Goal: Task Accomplishment & Management: Manage account settings

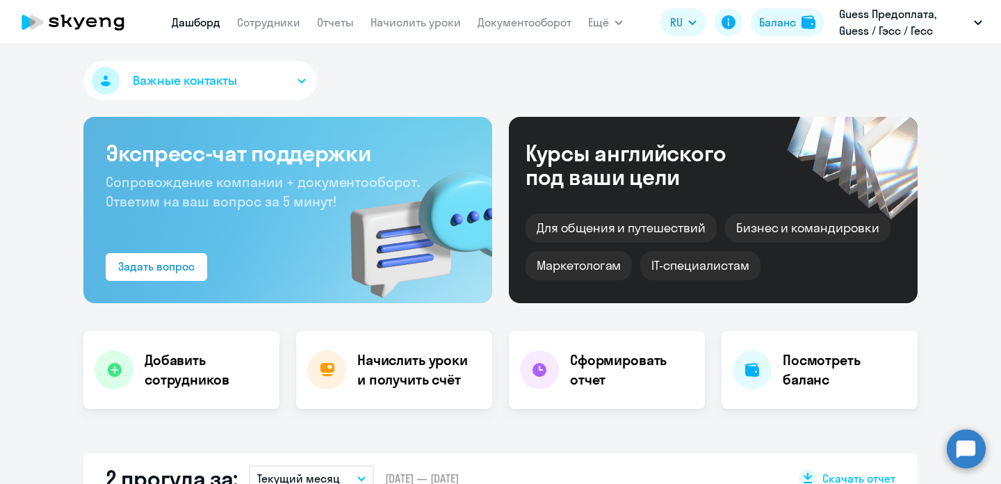
select select "30"
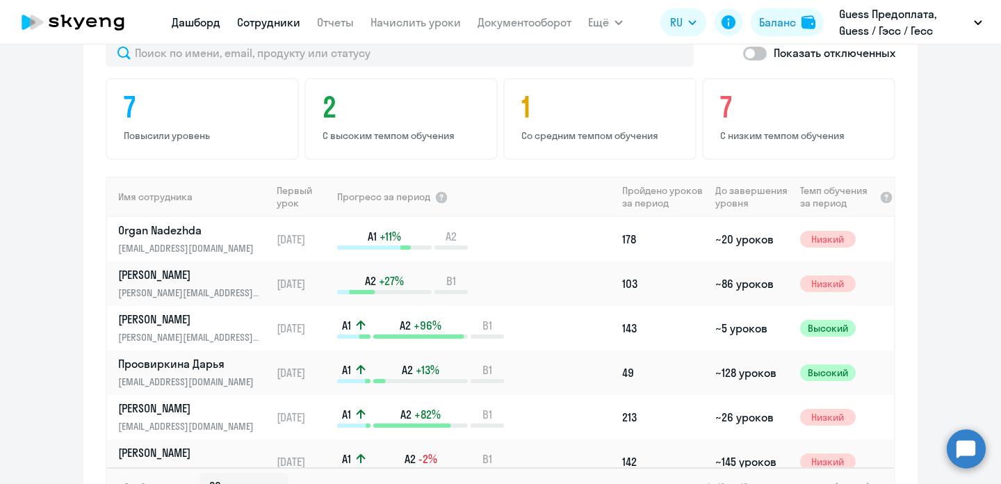
click at [266, 19] on link "Сотрудники" at bounding box center [268, 22] width 63 height 14
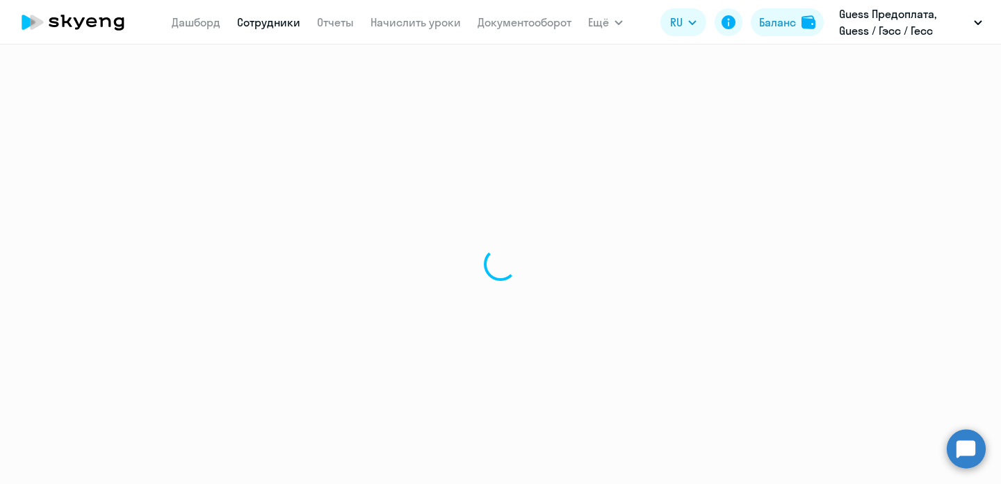
select select "30"
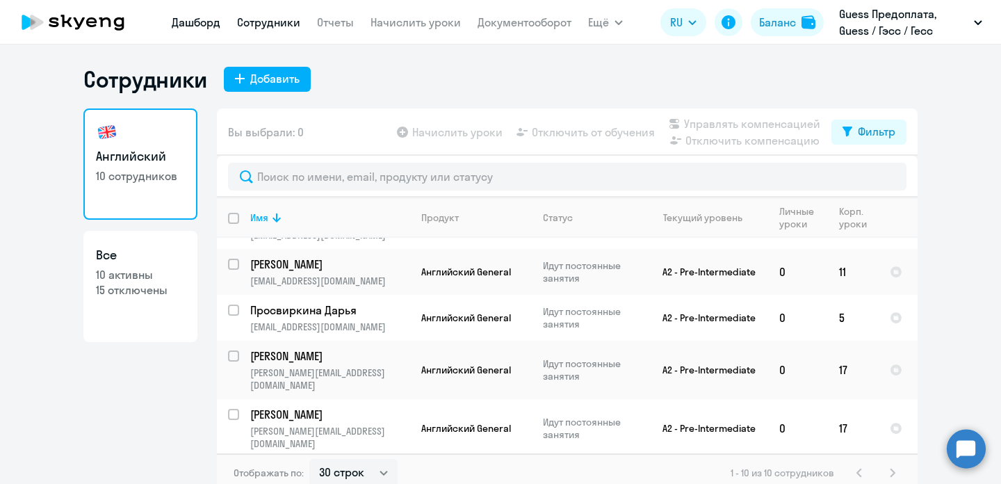
click at [213, 23] on link "Дашборд" at bounding box center [196, 22] width 49 height 14
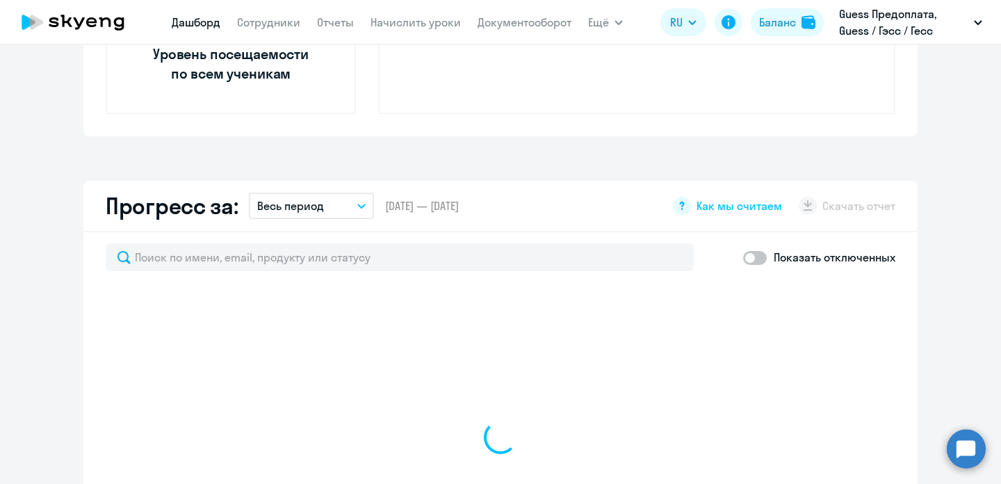
select select "30"
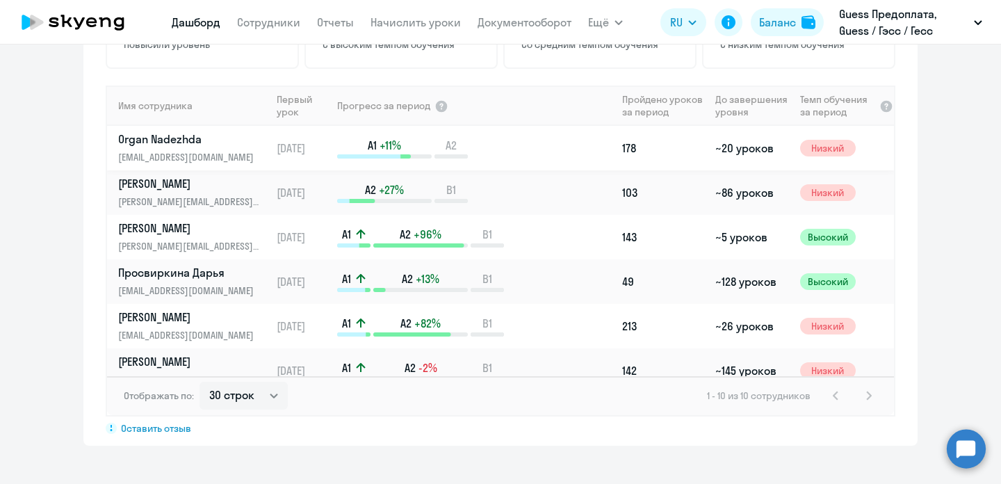
click at [159, 137] on p "Organ Nadezhda" at bounding box center [189, 138] width 143 height 15
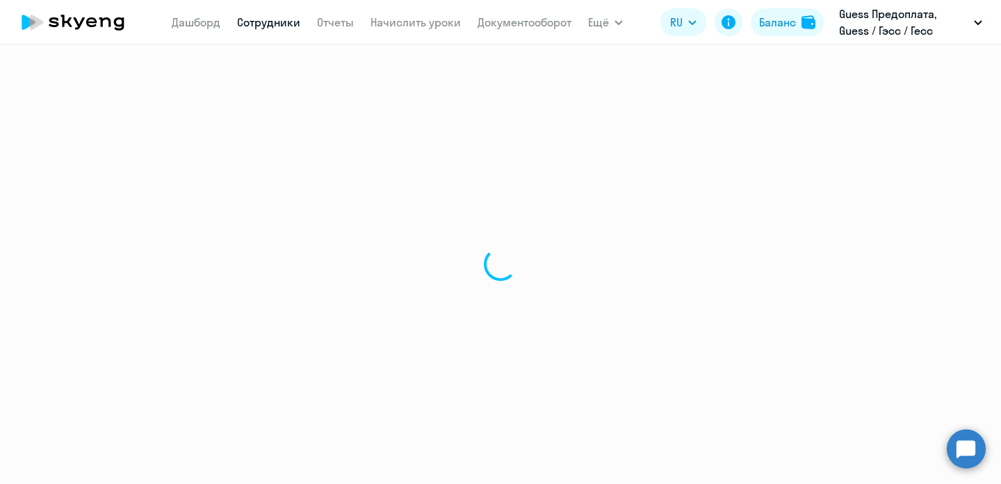
select select "english"
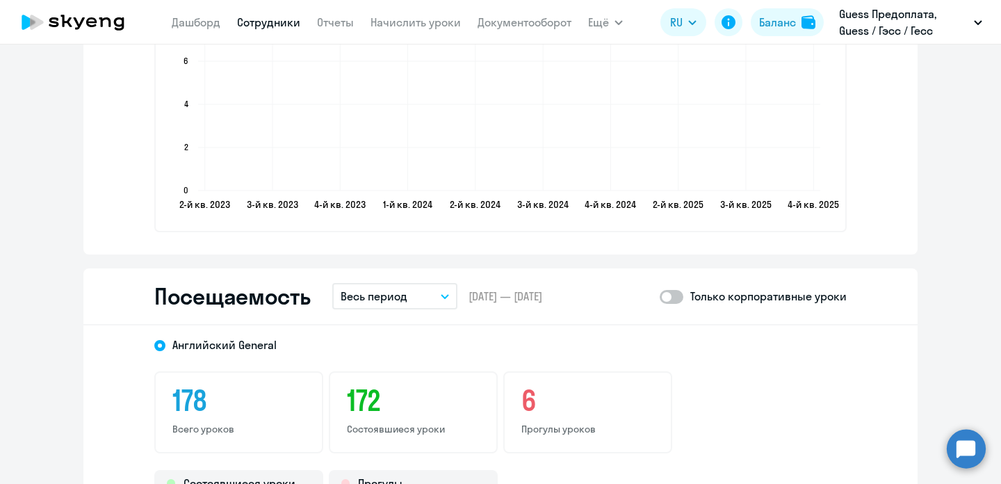
scroll to position [1631, 0]
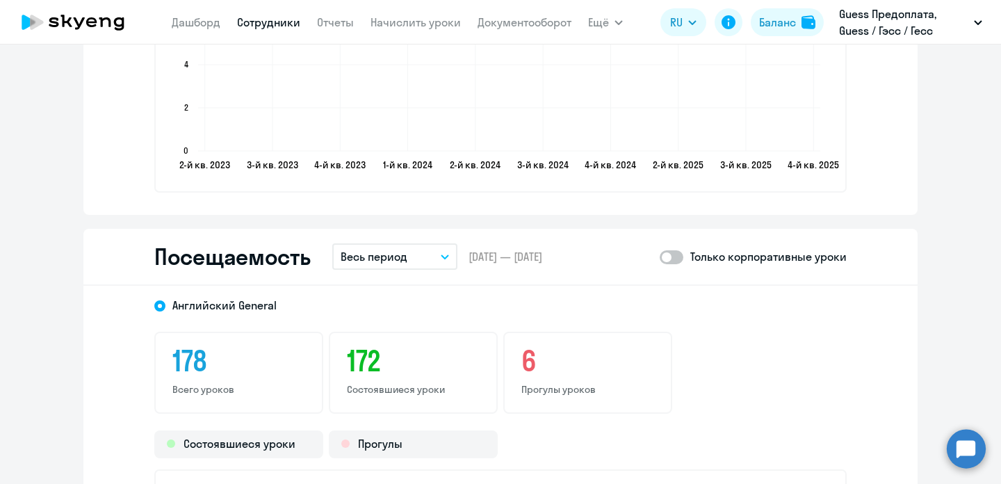
click at [447, 255] on icon "button" at bounding box center [445, 257] width 8 height 5
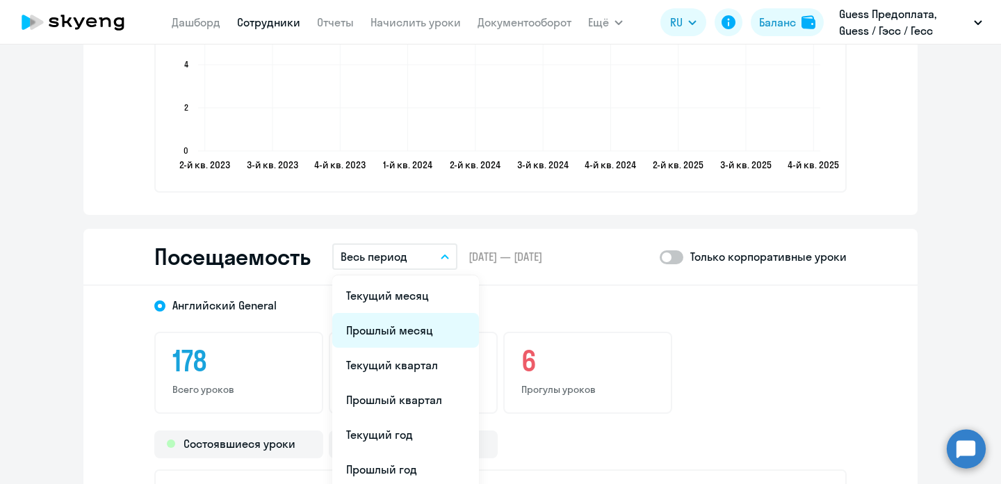
click at [414, 314] on li "Прошлый месяц" at bounding box center [405, 330] width 147 height 35
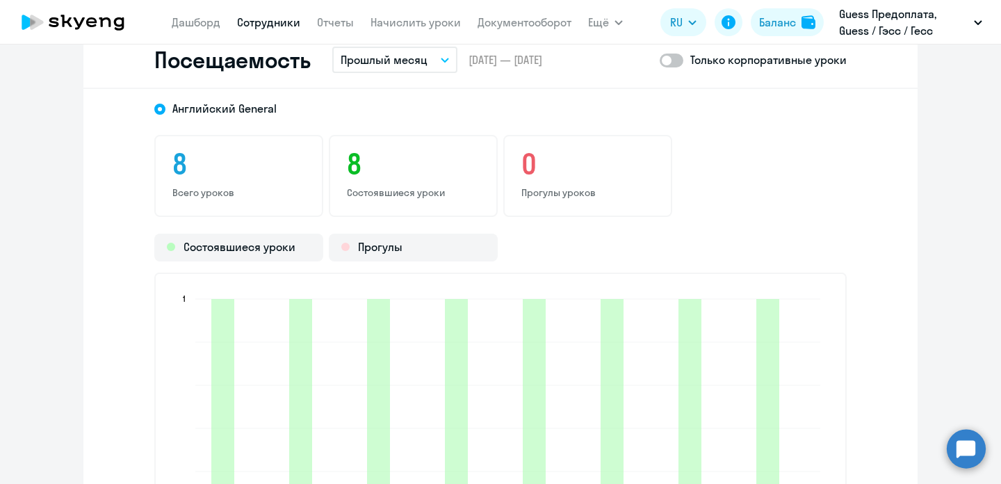
scroll to position [1661, 0]
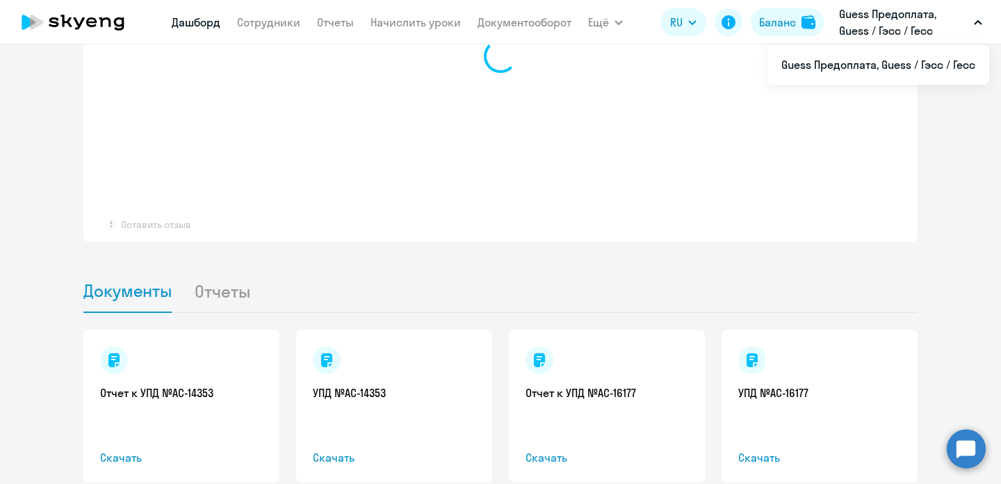
scroll to position [1041, 0]
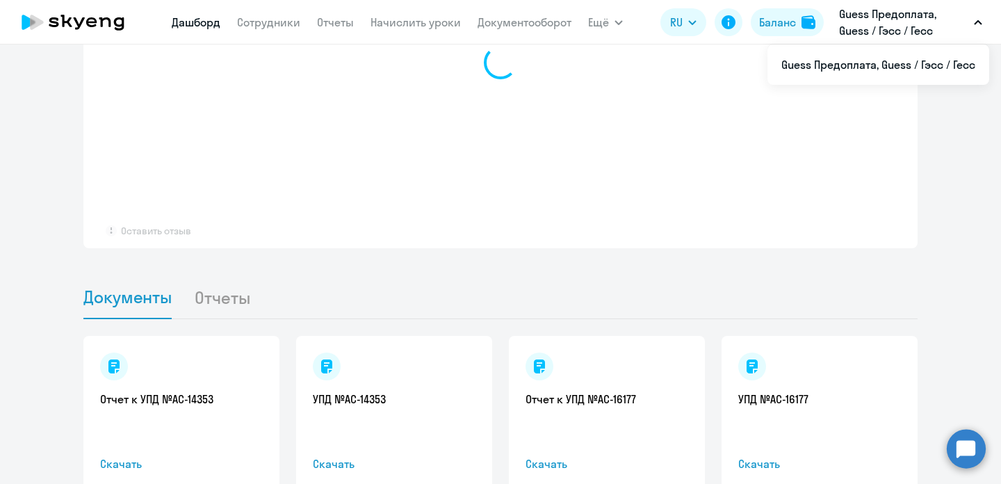
select select "30"
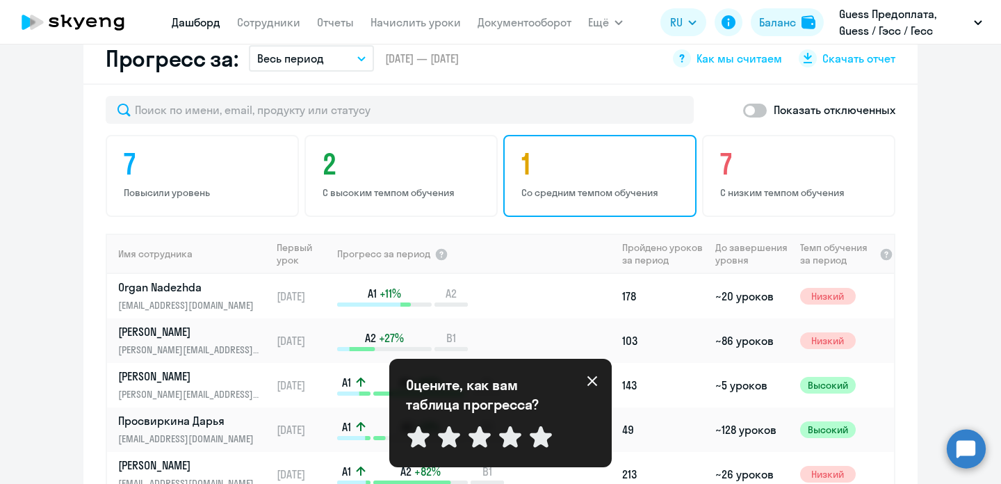
scroll to position [814, 0]
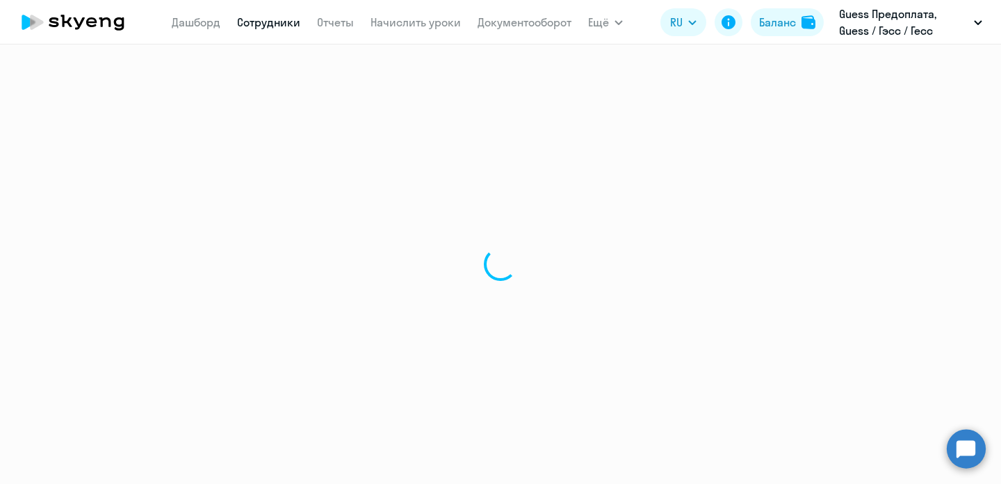
select select "english"
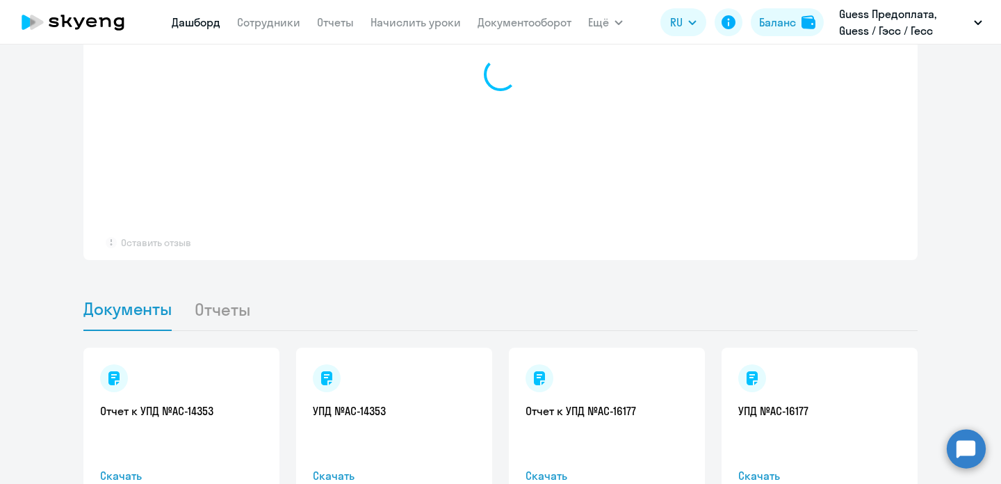
scroll to position [1077, 0]
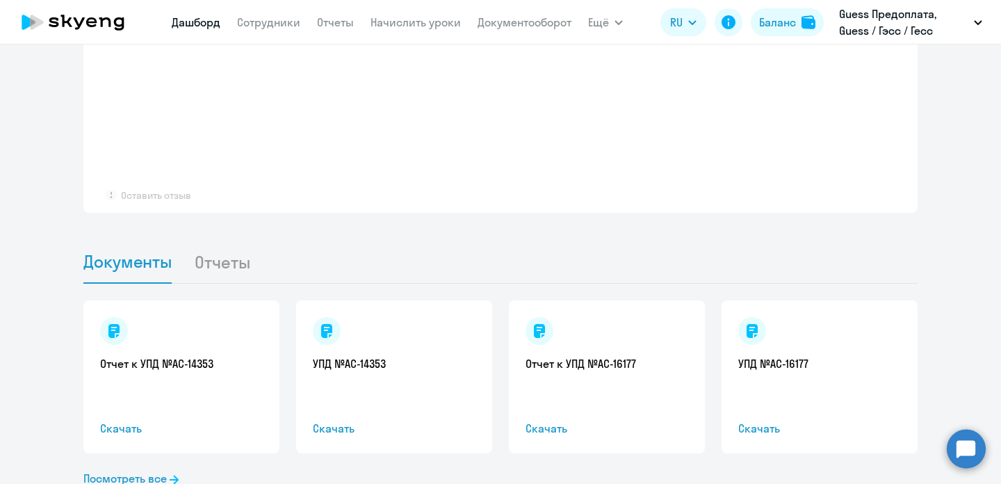
select select "30"
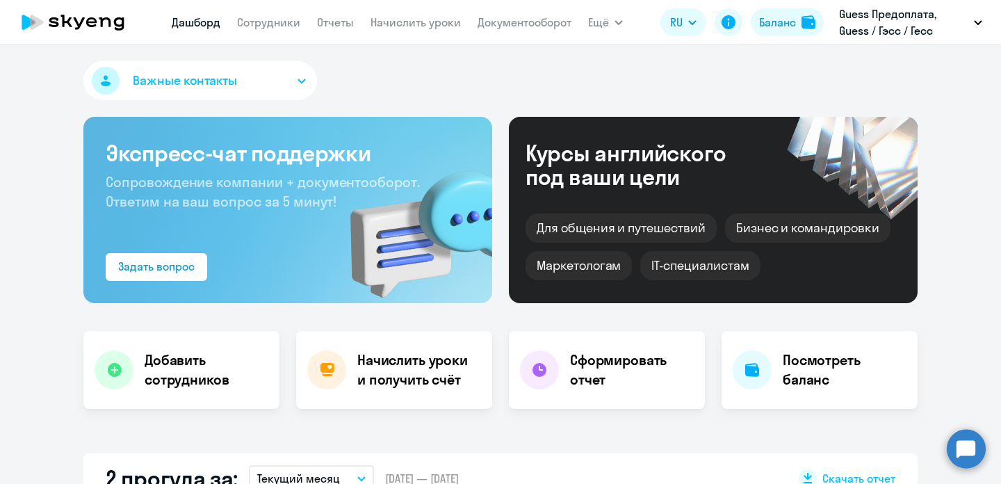
scroll to position [0, 0]
click at [253, 26] on link "Сотрудники" at bounding box center [268, 22] width 63 height 14
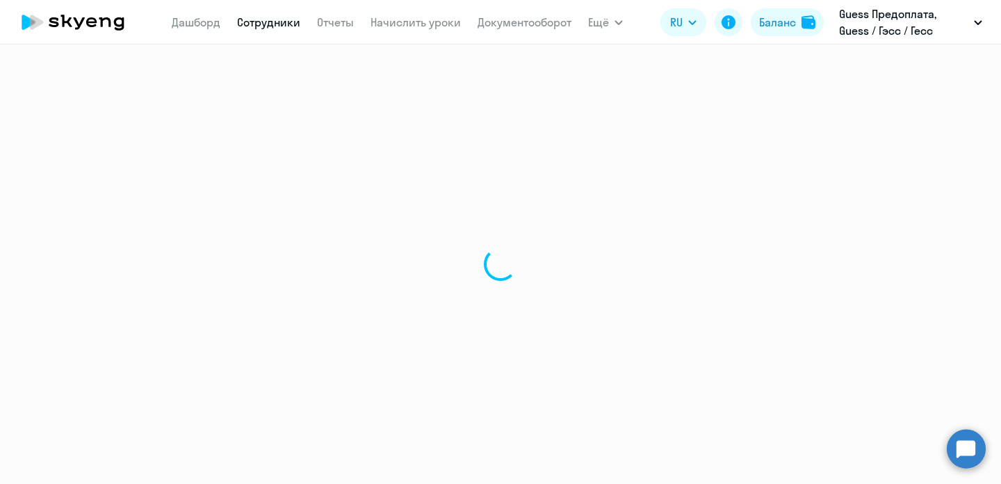
select select "30"
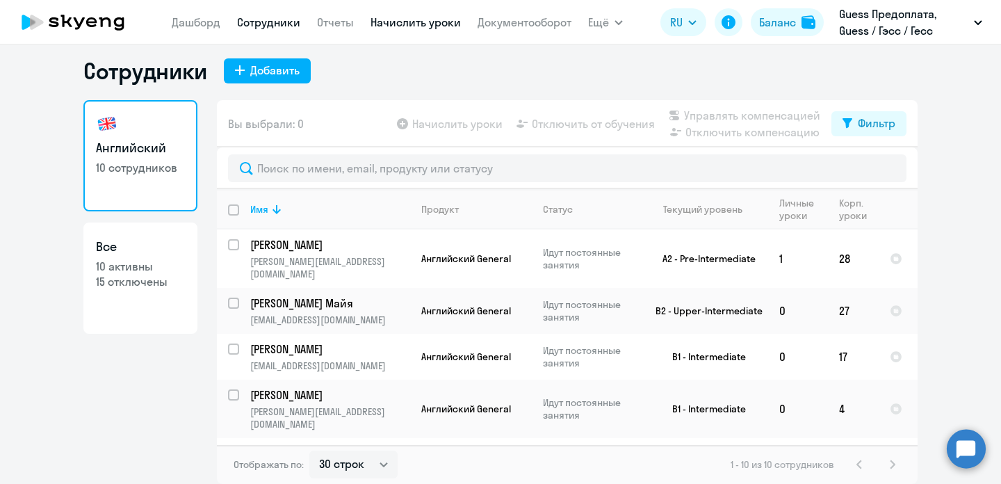
click at [401, 18] on link "Начислить уроки" at bounding box center [416, 22] width 90 height 14
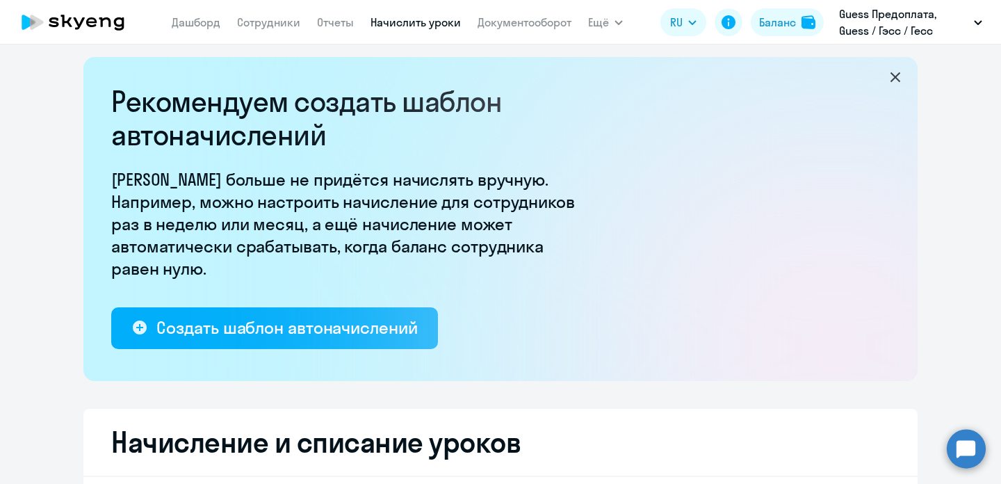
select select "10"
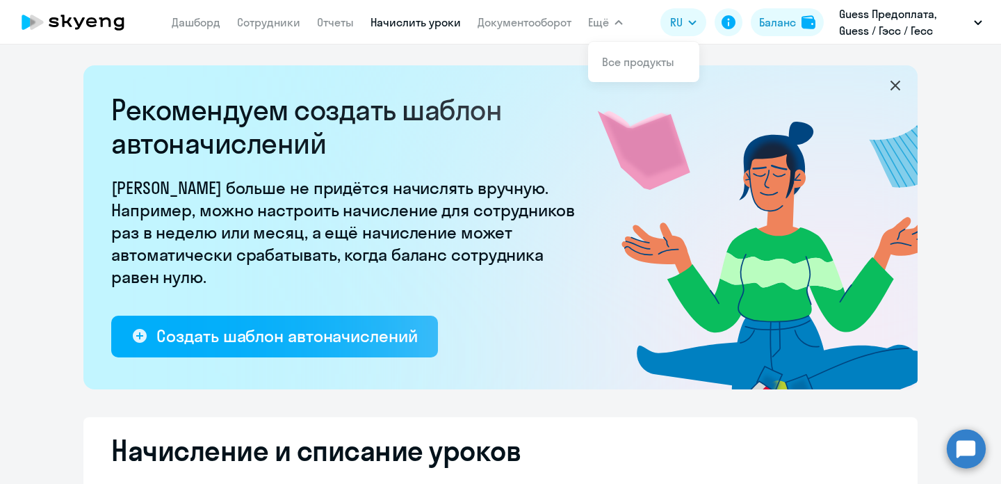
click at [611, 17] on button "Ещё" at bounding box center [605, 22] width 35 height 28
click at [69, 23] on icon at bounding box center [66, 21] width 11 height 13
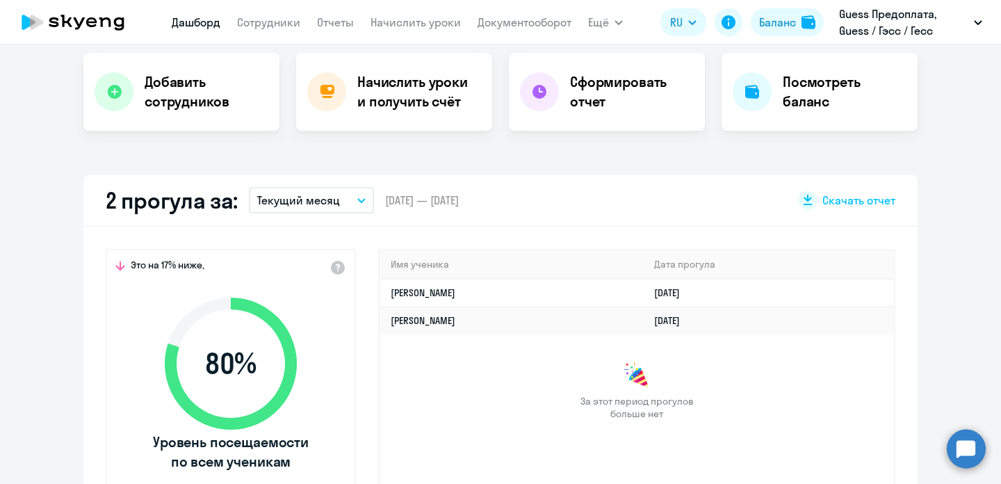
select select "30"
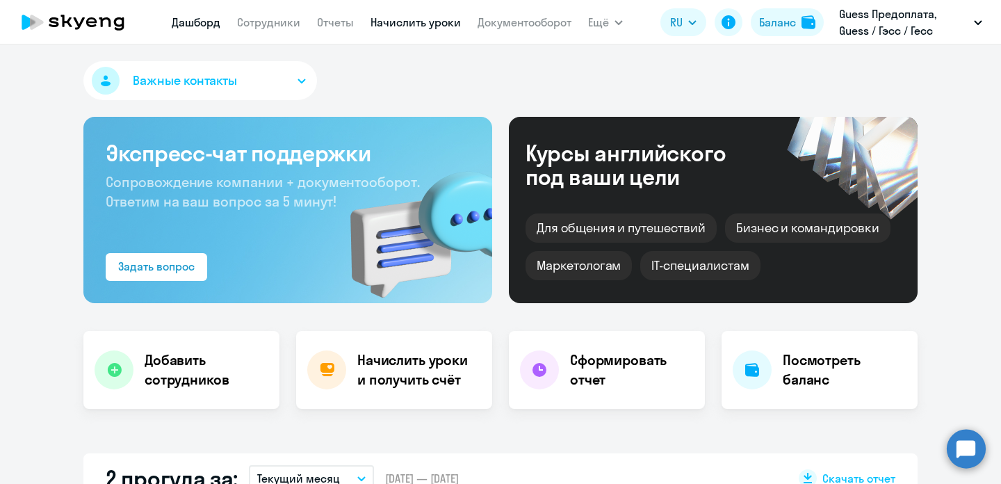
click at [434, 20] on link "Начислить уроки" at bounding box center [416, 22] width 90 height 14
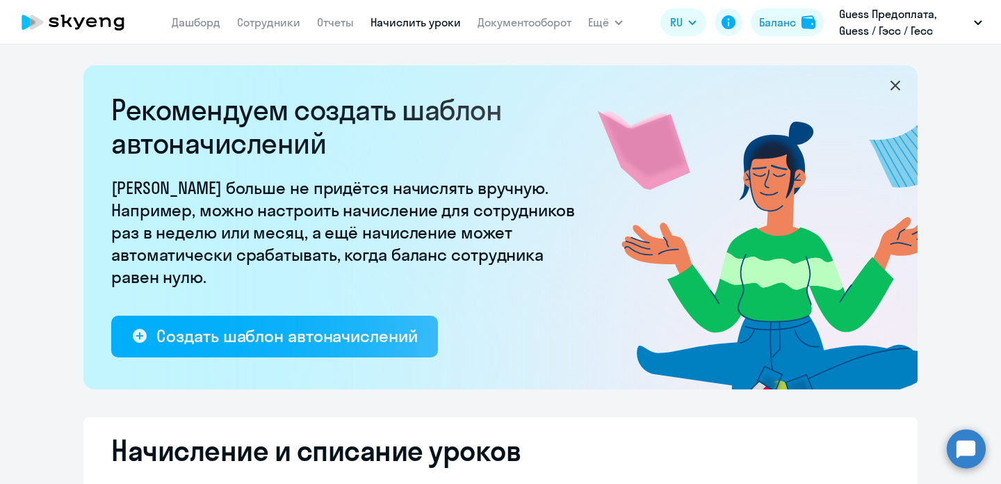
select select "10"
click at [347, 29] on app-menu-item-link "Отчеты" at bounding box center [335, 22] width 37 height 17
click at [345, 25] on link "Отчеты" at bounding box center [335, 22] width 37 height 14
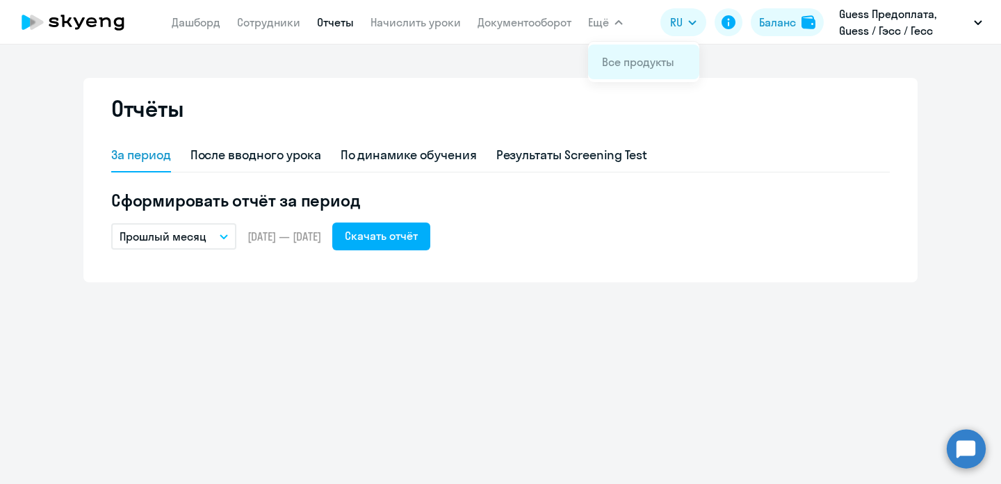
click at [629, 57] on link "Все продукты" at bounding box center [638, 62] width 72 height 14
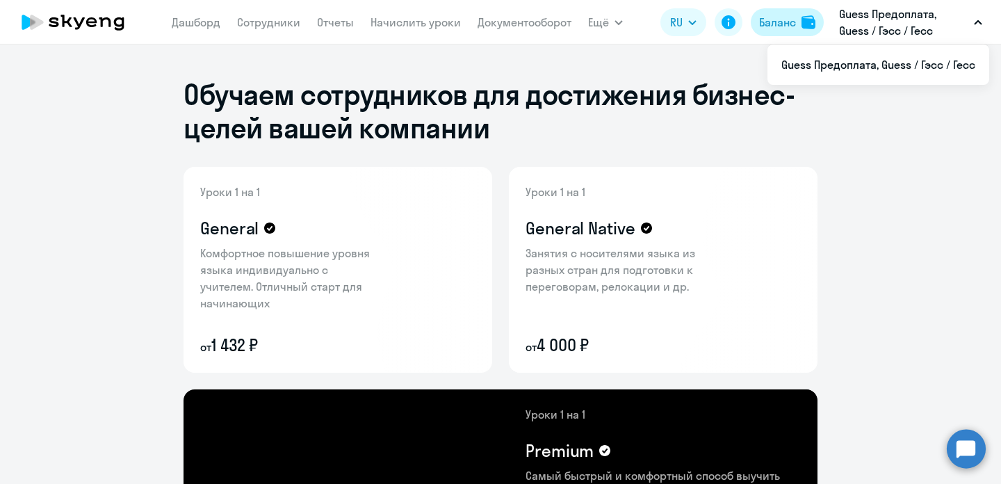
click at [784, 28] on div "Баланс" at bounding box center [777, 22] width 37 height 17
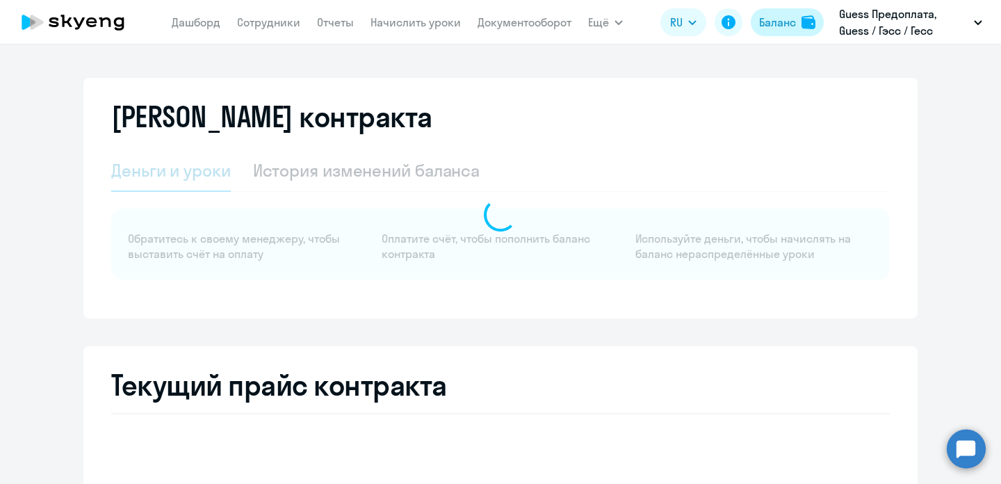
select select "english_adult_not_native_speaker"
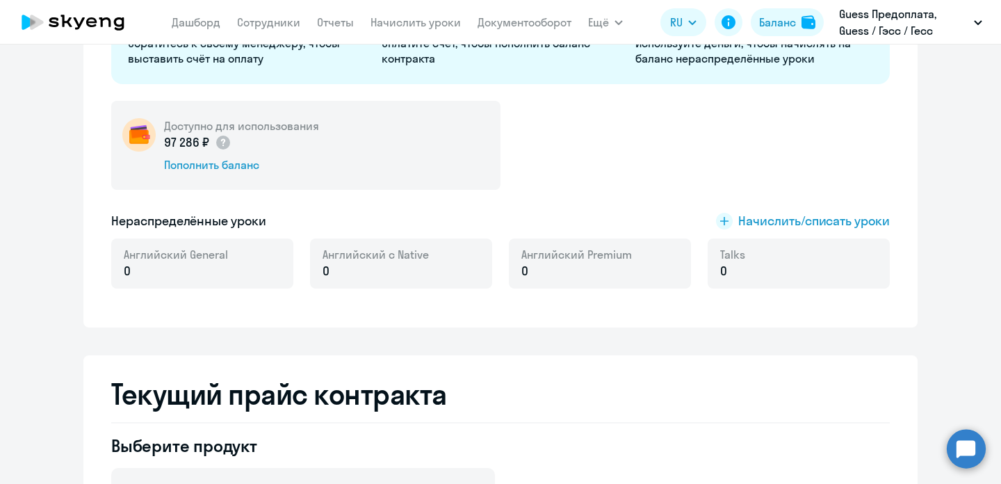
scroll to position [224, 0]
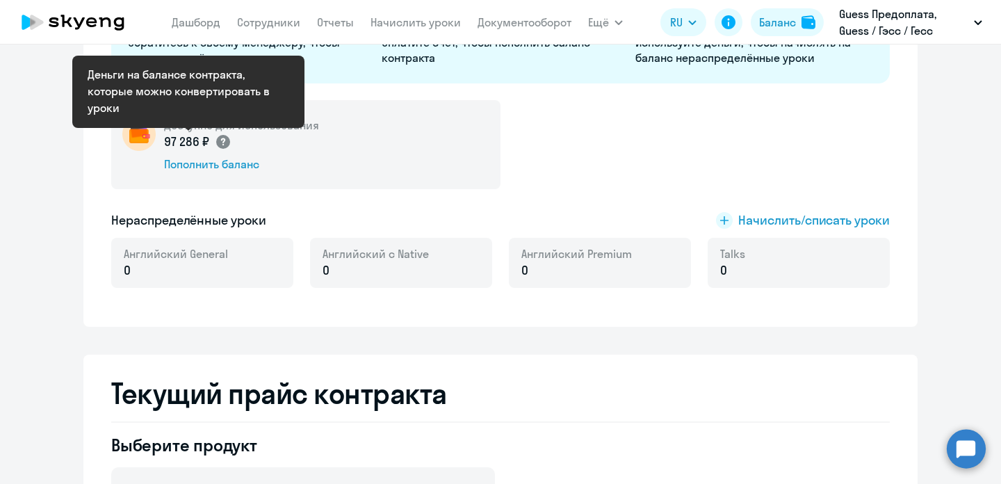
click at [216, 138] on circle at bounding box center [223, 142] width 14 height 14
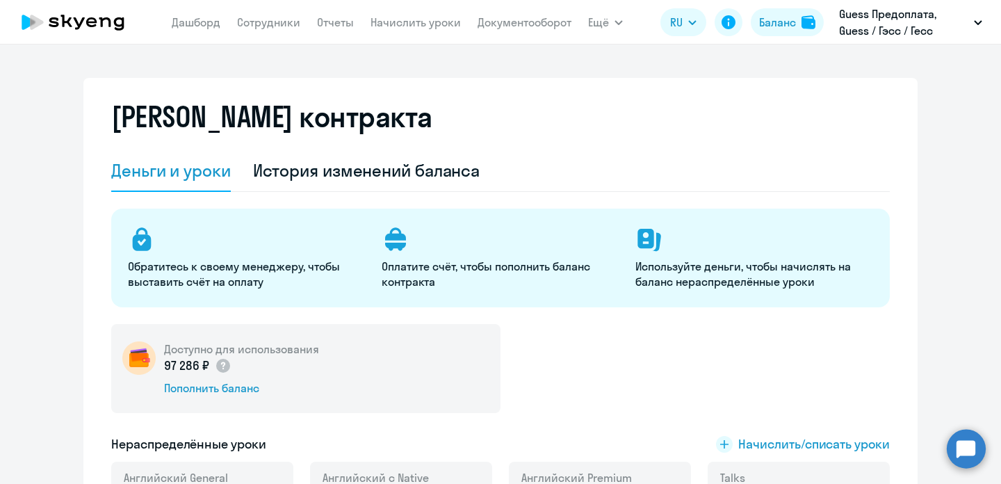
scroll to position [0, 0]
click at [284, 20] on link "Сотрудники" at bounding box center [268, 22] width 63 height 14
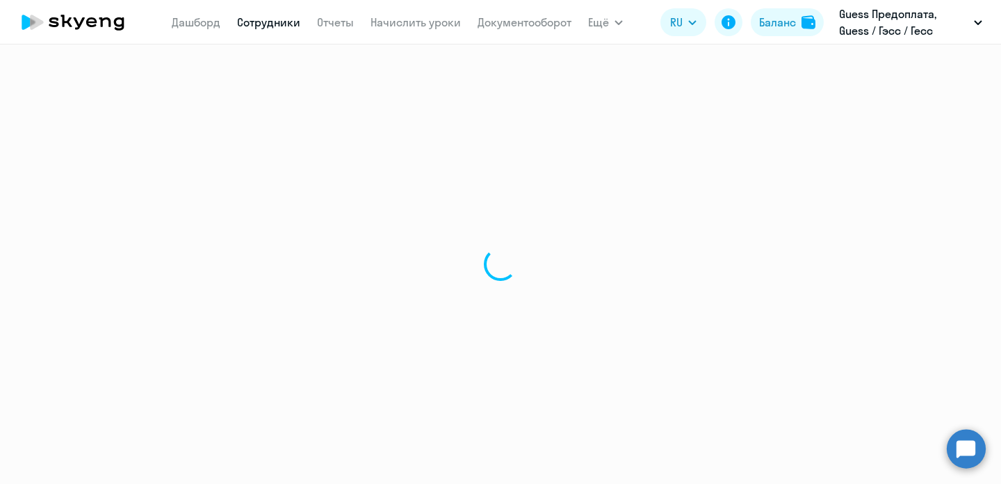
select select "30"
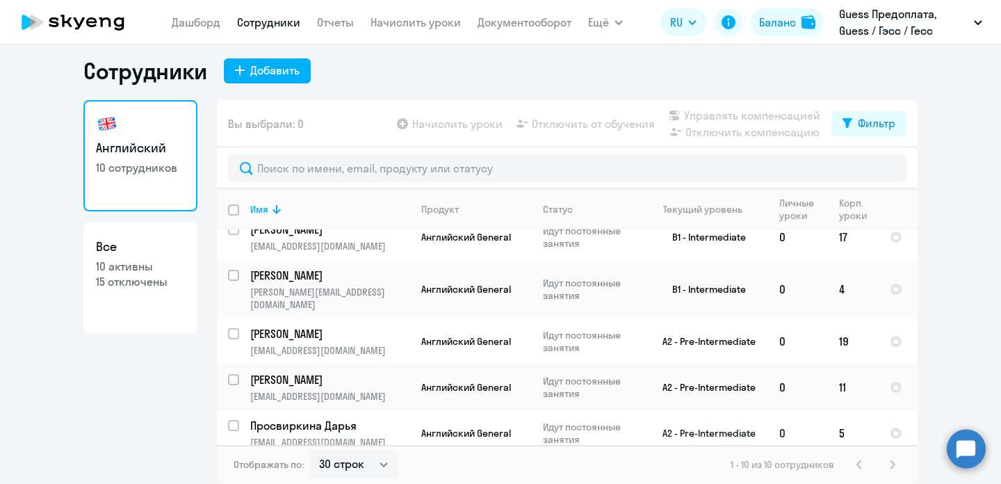
scroll to position [115, 0]
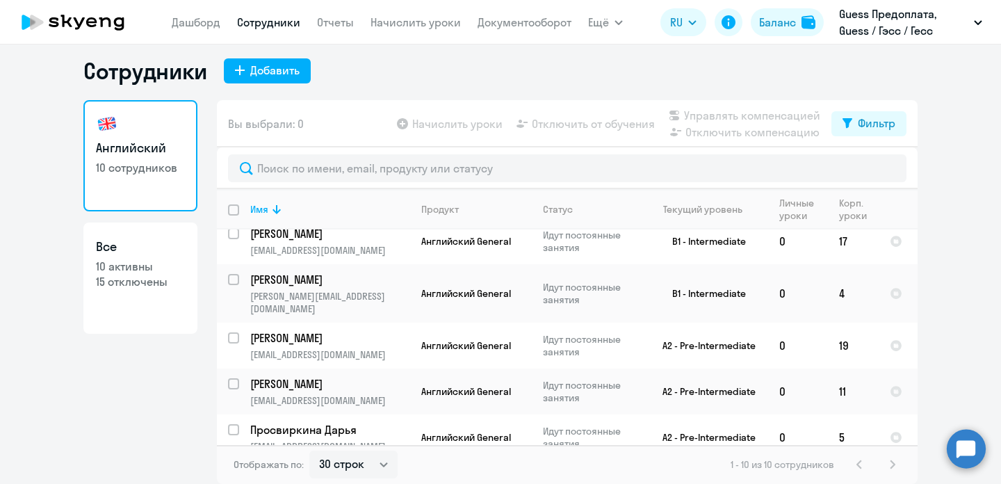
click at [472, 124] on app-table-action-button "Начислить уроки" at bounding box center [448, 123] width 108 height 17
click at [403, 24] on link "Начислить уроки" at bounding box center [416, 22] width 90 height 14
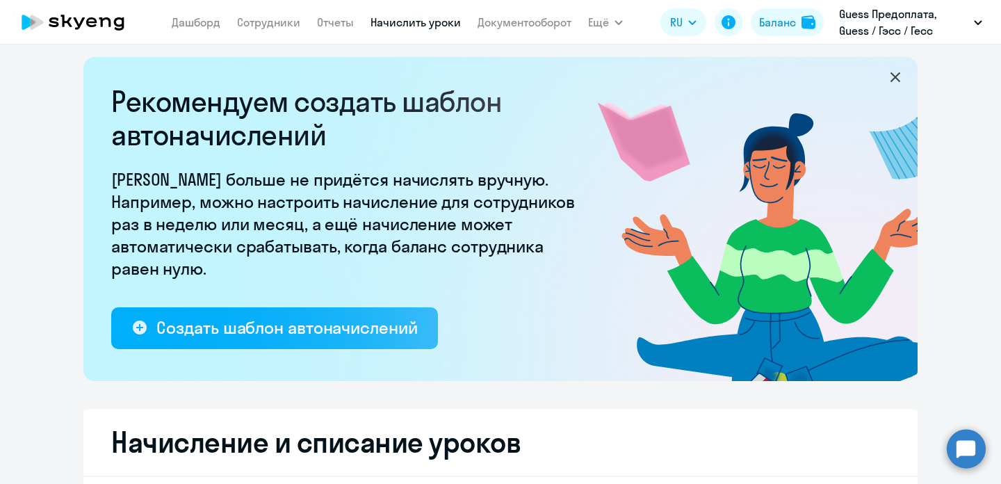
select select "10"
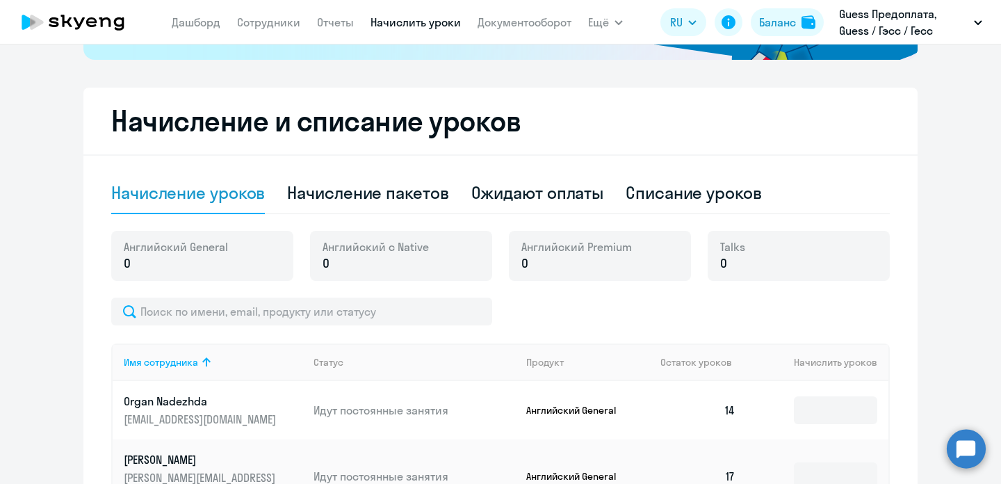
scroll to position [402, 0]
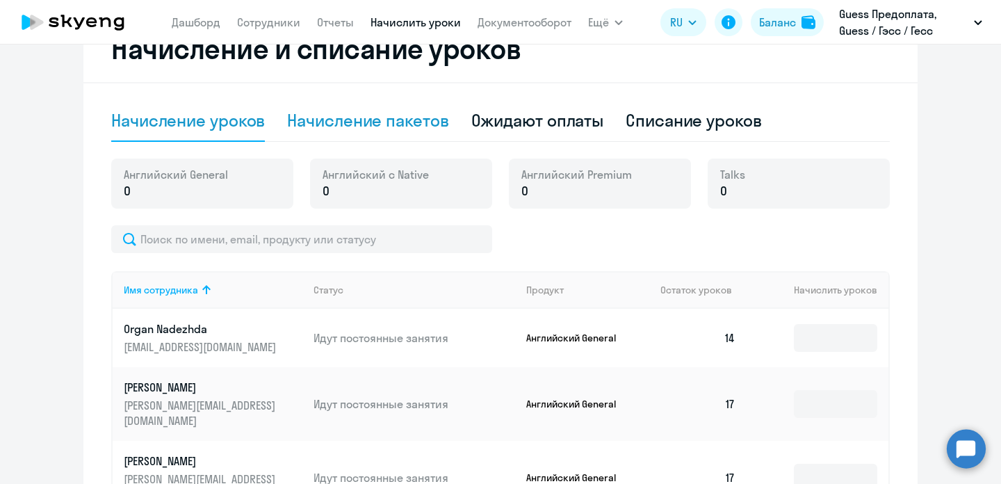
click at [402, 125] on div "Начисление пакетов" at bounding box center [367, 120] width 161 height 22
select select "10"
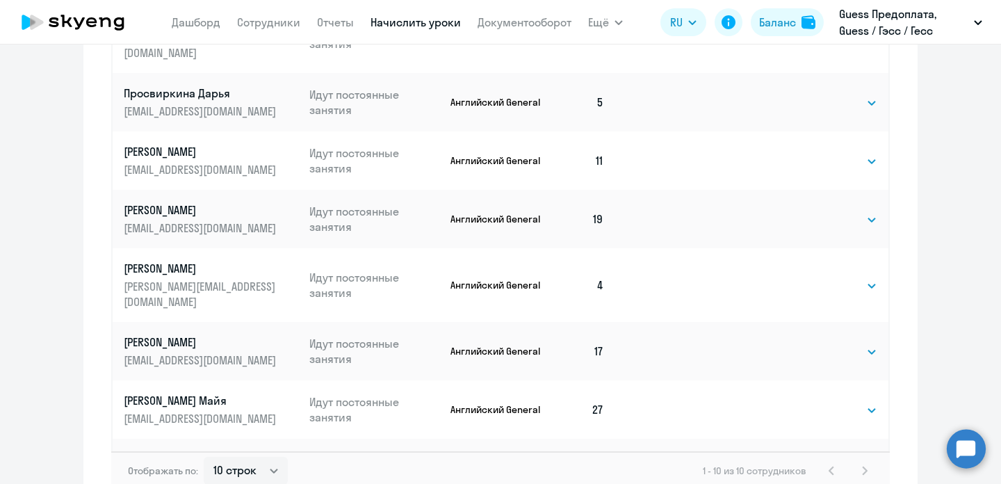
scroll to position [913, 0]
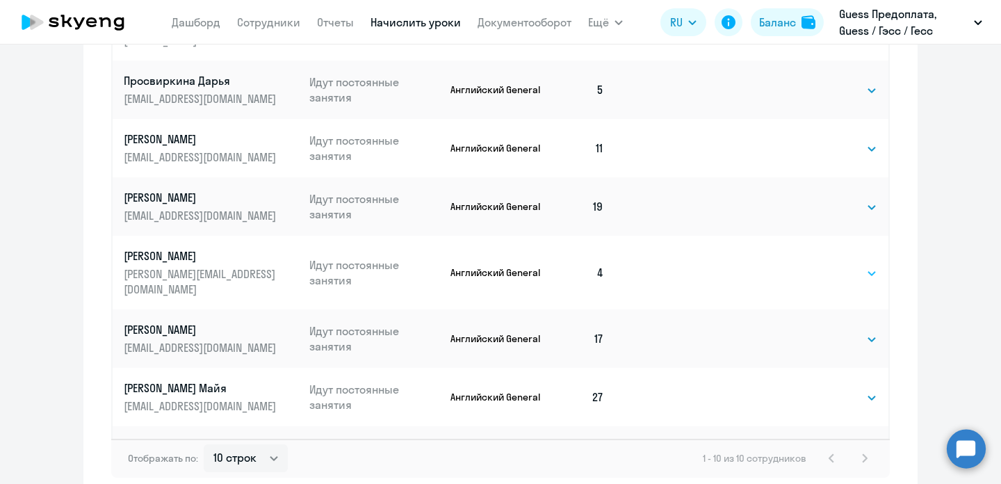
select select "32"
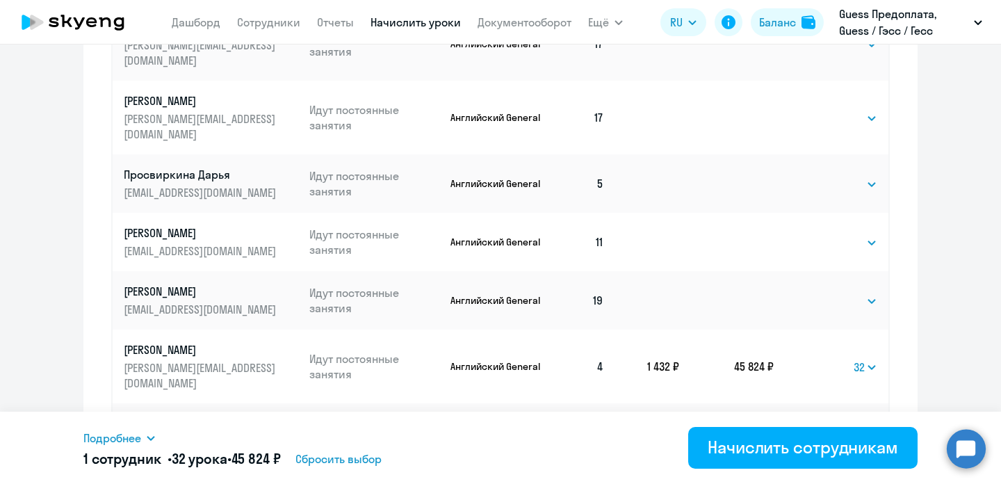
scroll to position [813, 0]
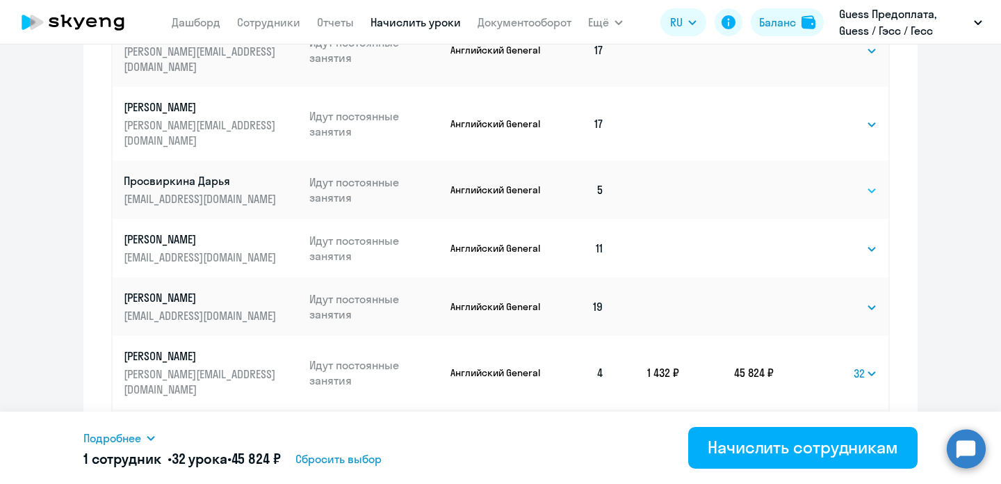
select select "32"
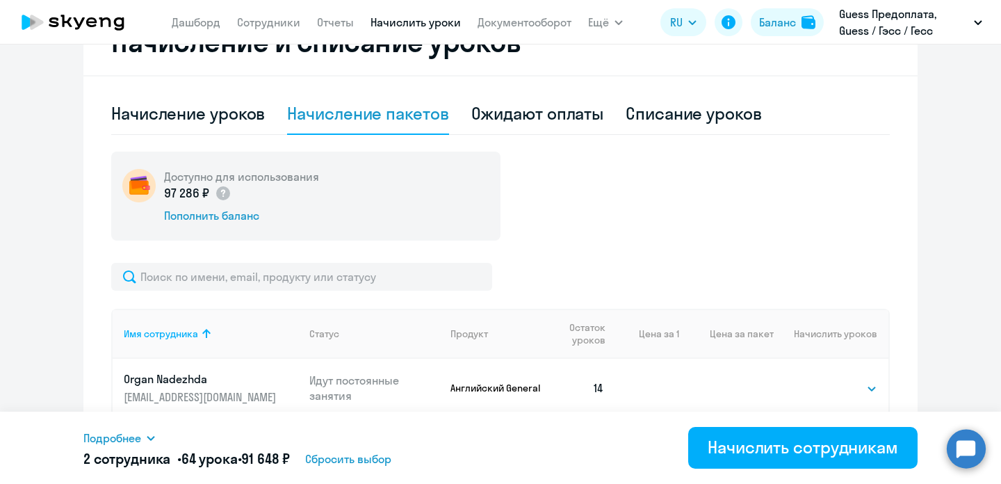
scroll to position [414, 0]
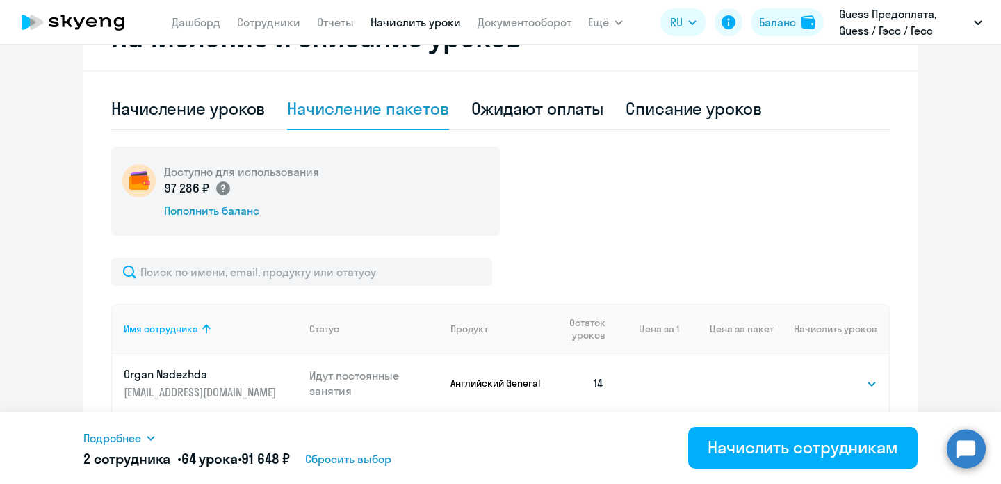
click at [223, 188] on icon at bounding box center [222, 189] width 4 height 8
click at [45, 280] on ng-component "Рекомендуем создать шаблон автоначислений Уроки больше не придётся начислять вр…" at bounding box center [500, 326] width 1001 height 1348
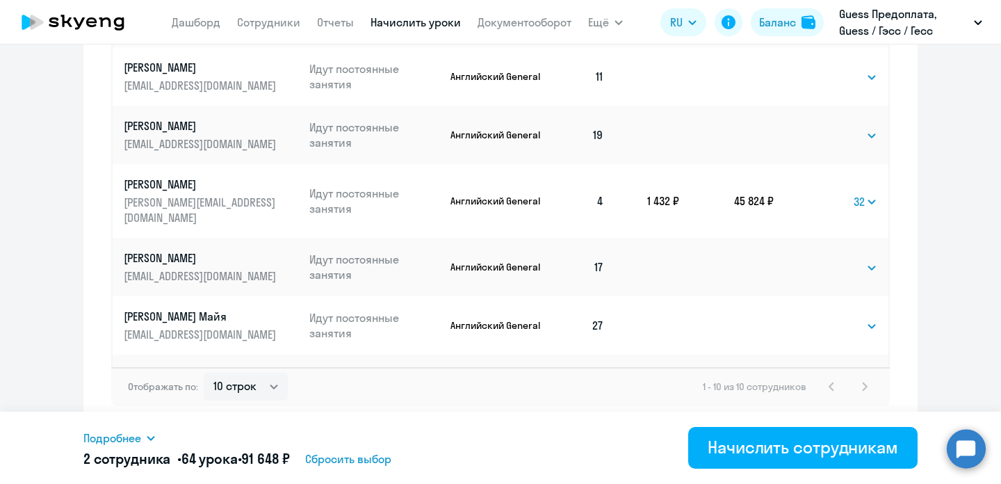
scroll to position [985, 0]
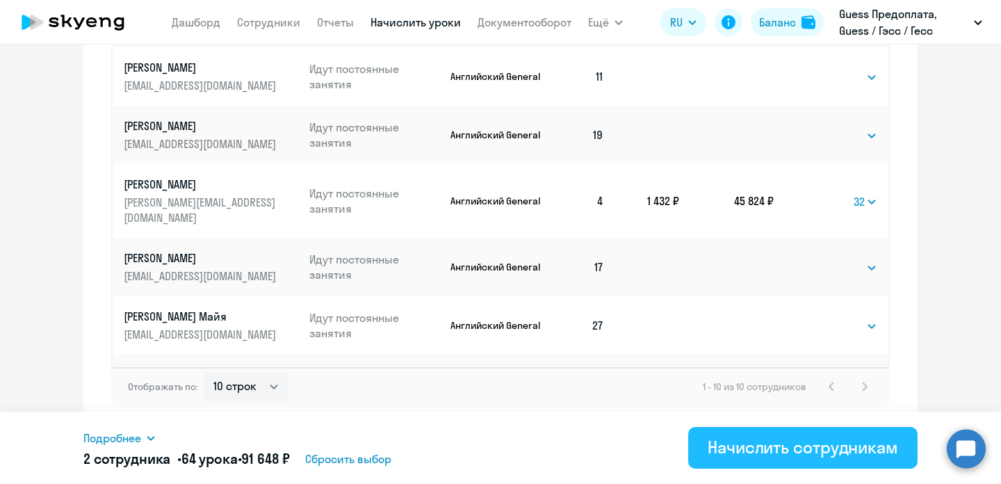
click at [776, 450] on div "Начислить сотрудникам" at bounding box center [803, 447] width 191 height 22
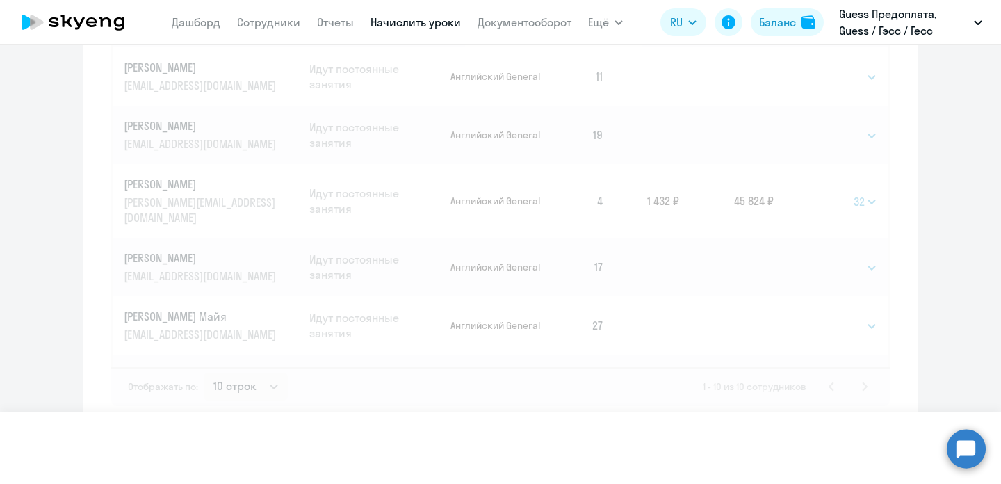
select select
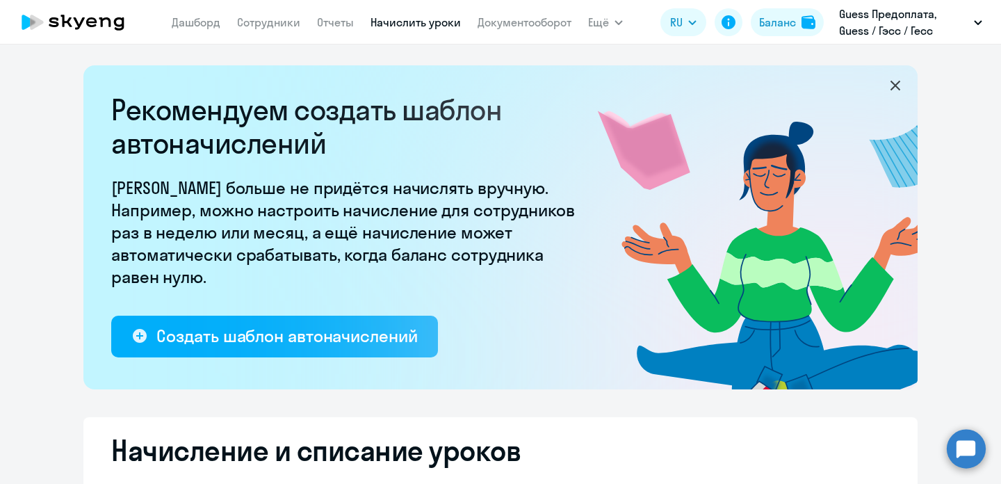
scroll to position [0, 0]
click at [894, 84] on icon at bounding box center [896, 86] width 10 height 10
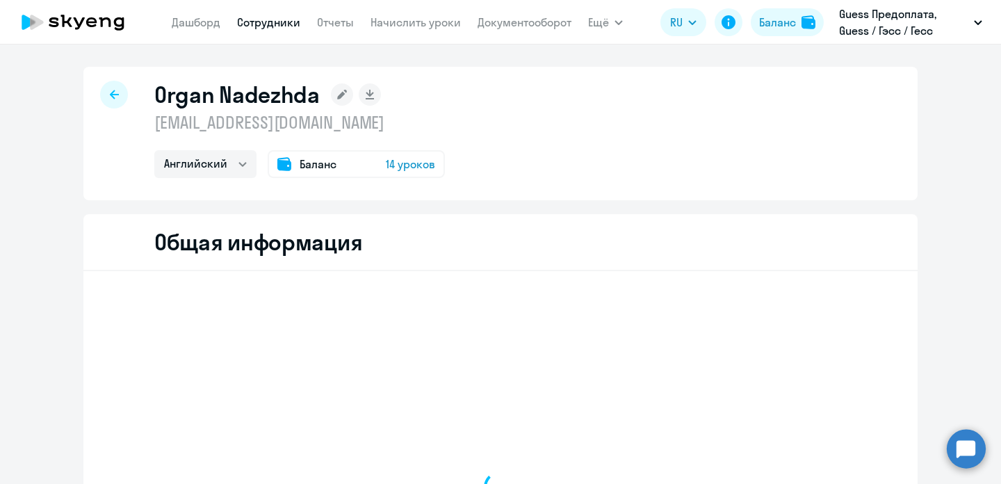
select select "english"
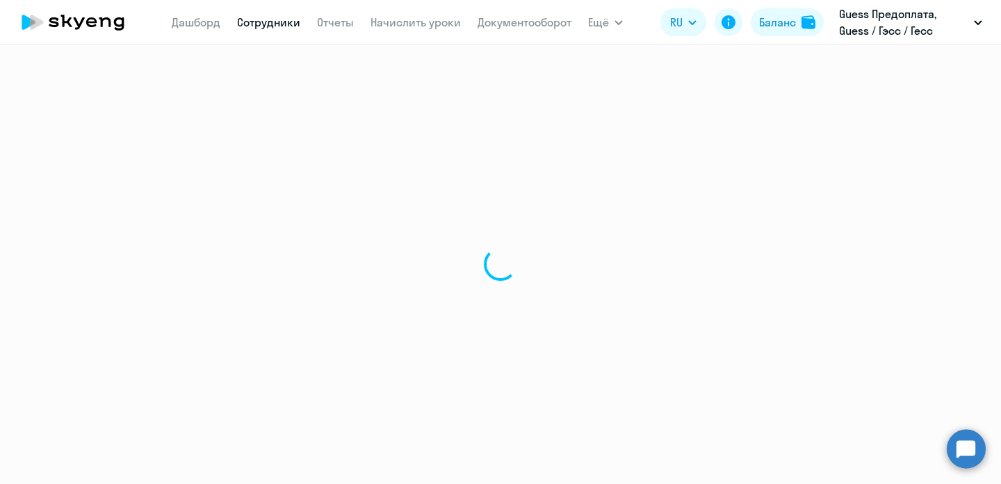
select select "english"
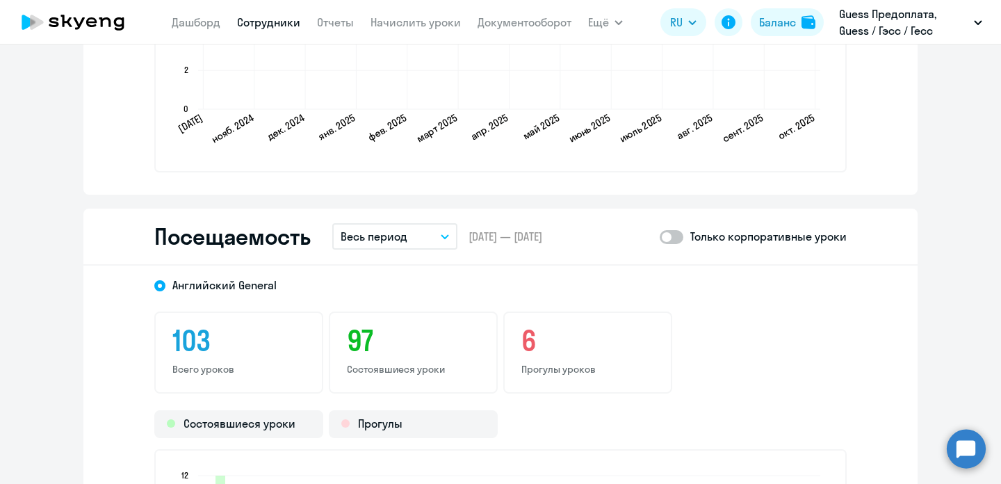
scroll to position [1728, 0]
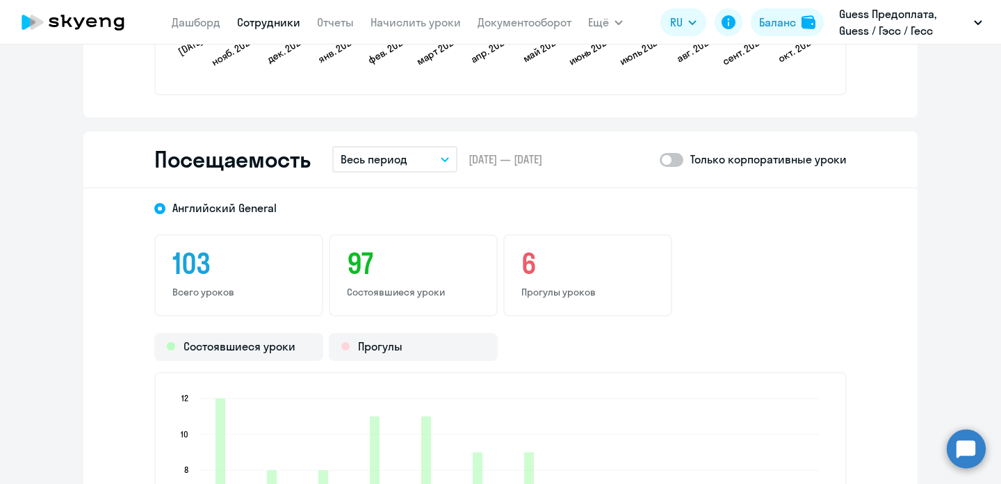
click at [446, 166] on button "Весь период" at bounding box center [394, 159] width 125 height 26
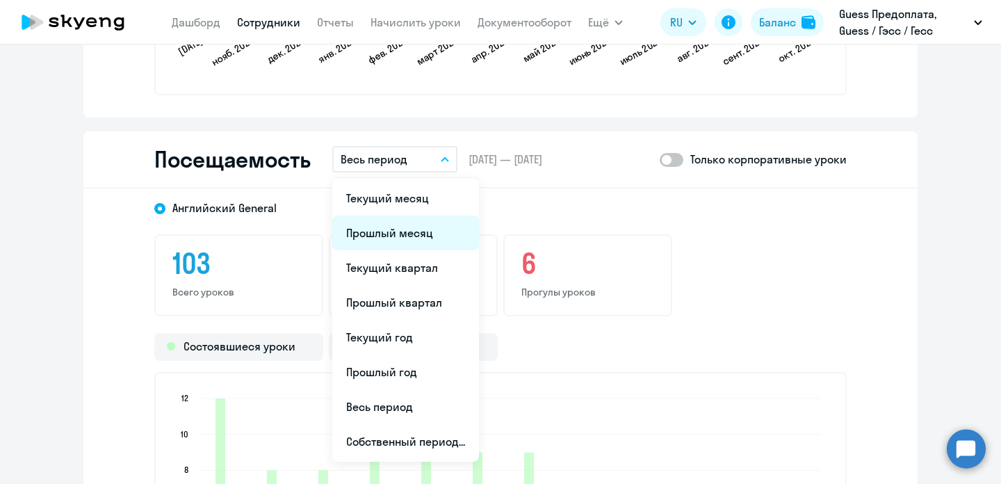
click at [415, 225] on li "Прошлый месяц" at bounding box center [405, 233] width 147 height 35
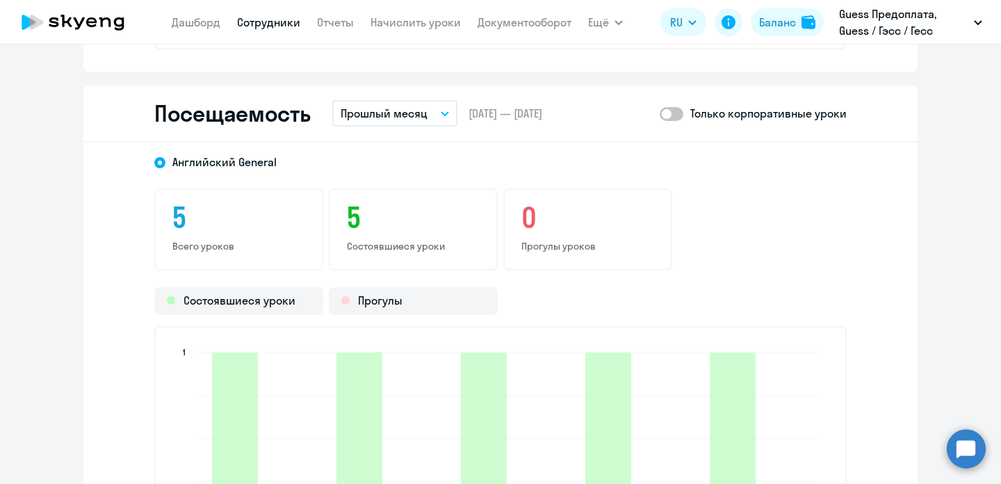
scroll to position [1775, 0]
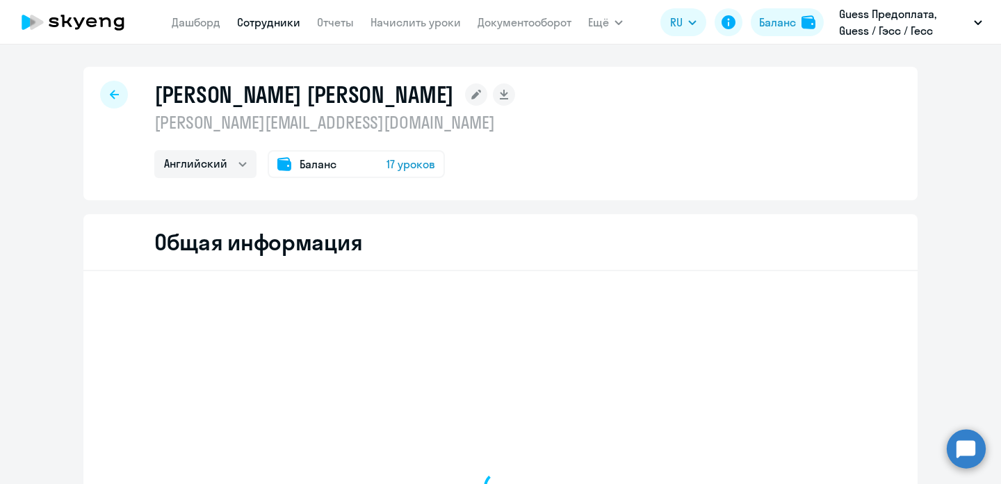
select select "english"
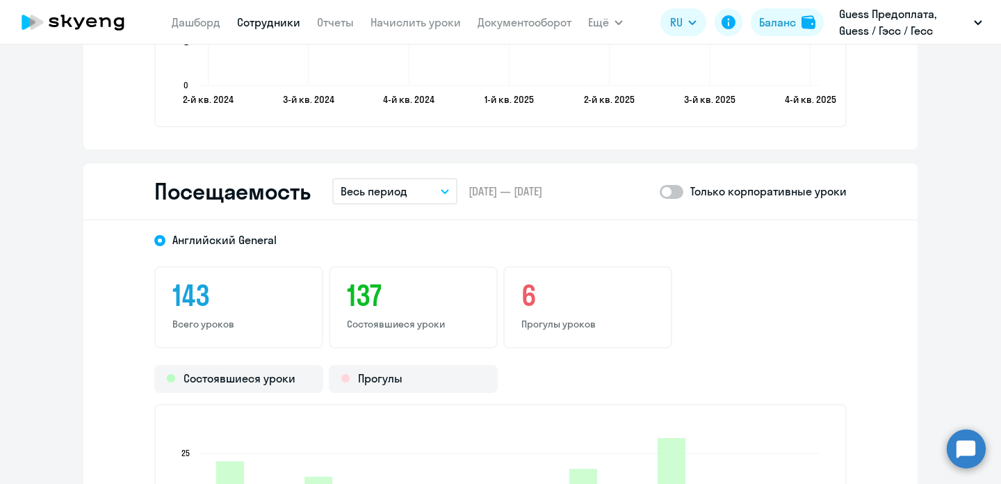
scroll to position [1727, 0]
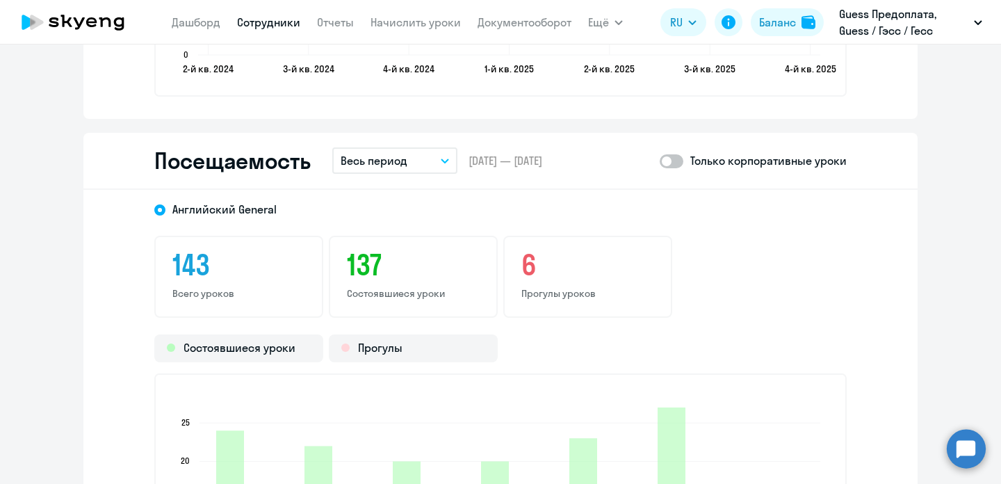
click at [447, 155] on button "Весь период" at bounding box center [394, 160] width 125 height 26
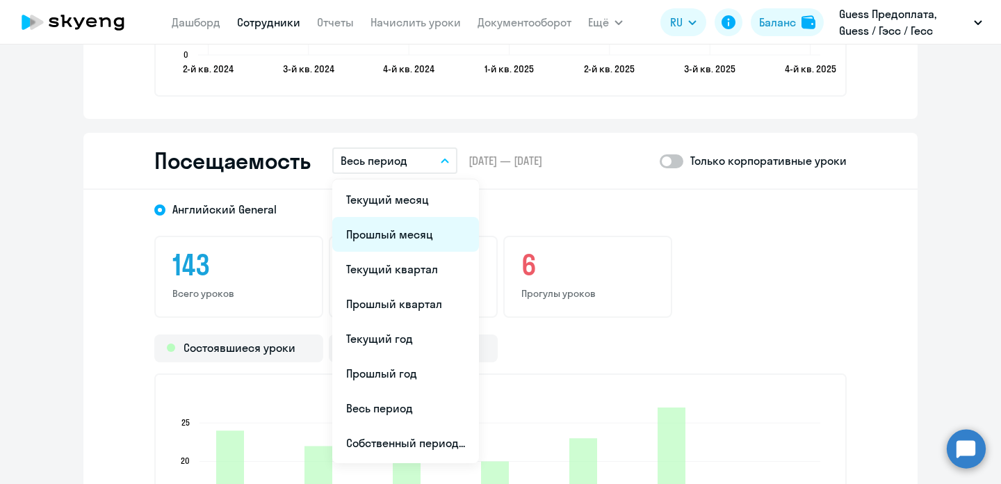
click at [418, 236] on li "Прошлый месяц" at bounding box center [405, 234] width 147 height 35
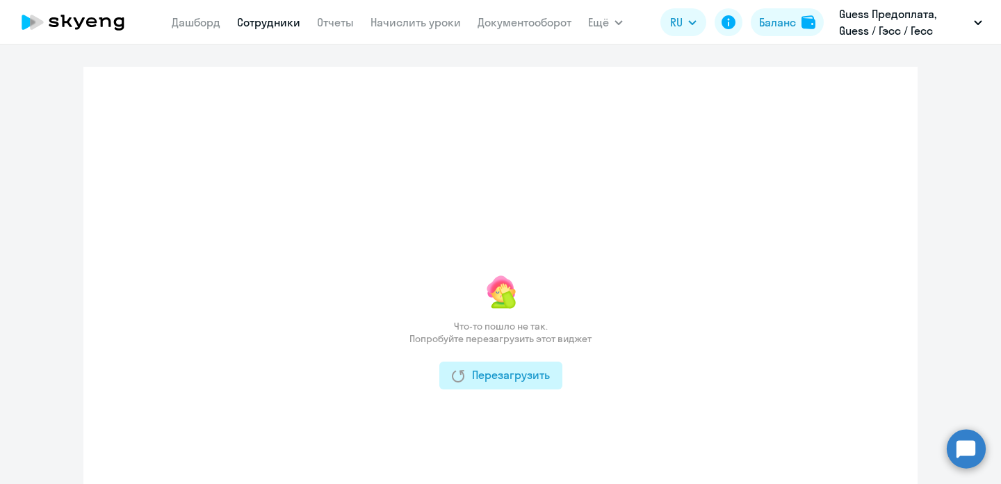
click at [499, 364] on button "Перезагрузить" at bounding box center [501, 376] width 123 height 28
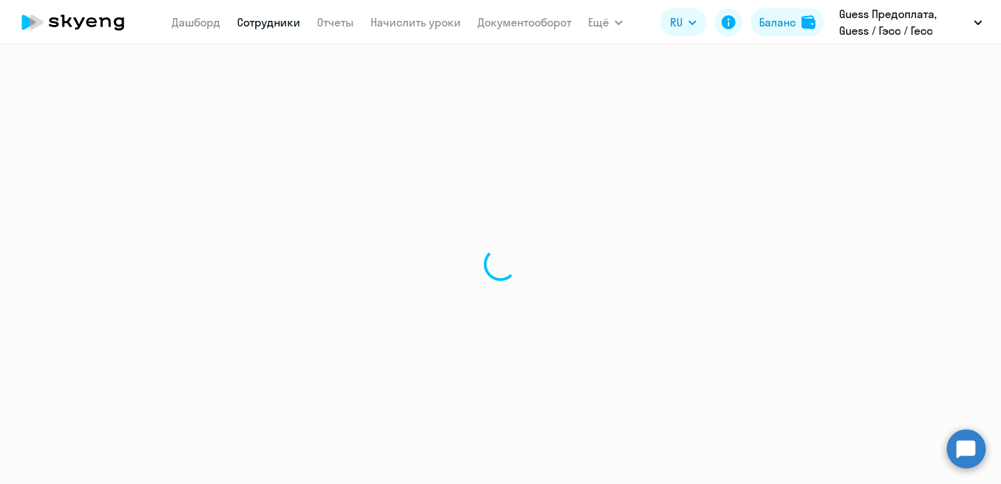
select select "english"
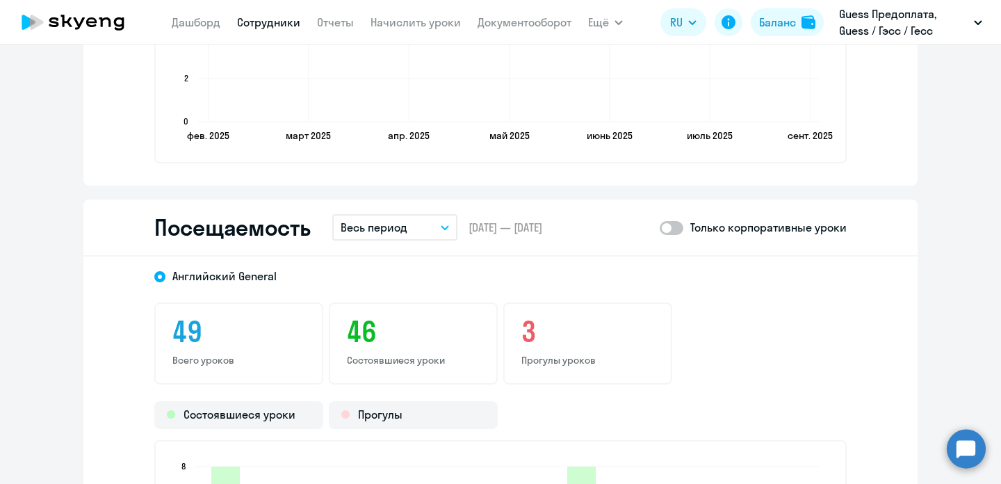
scroll to position [1751, 0]
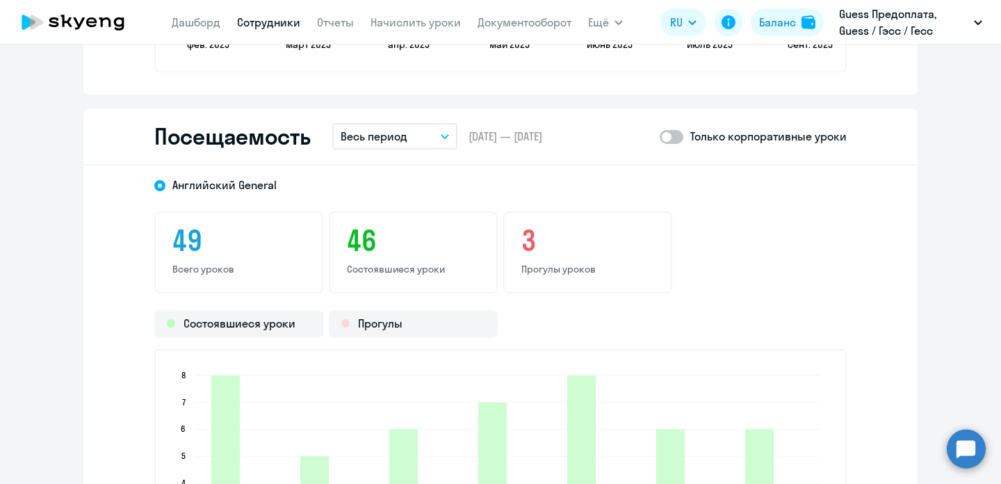
click at [443, 140] on button "Весь период" at bounding box center [394, 136] width 125 height 26
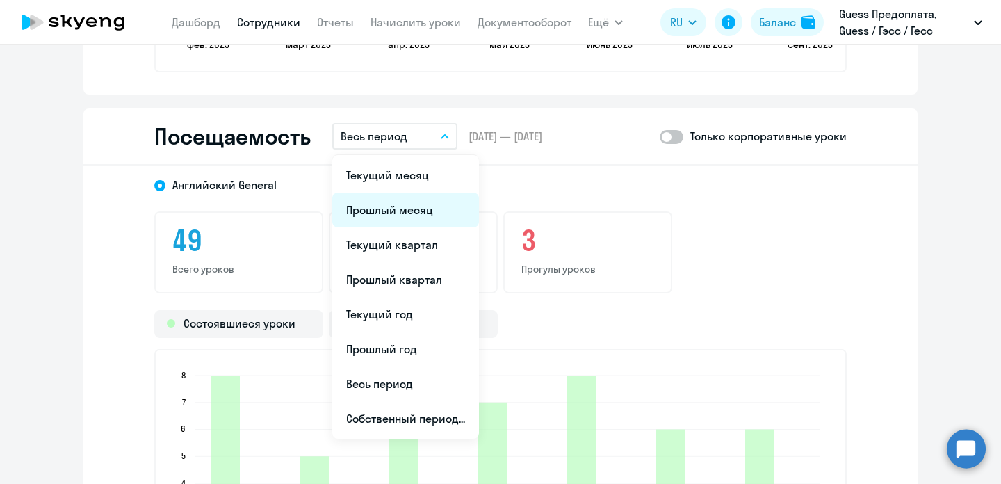
click at [406, 211] on li "Прошлый месяц" at bounding box center [405, 210] width 147 height 35
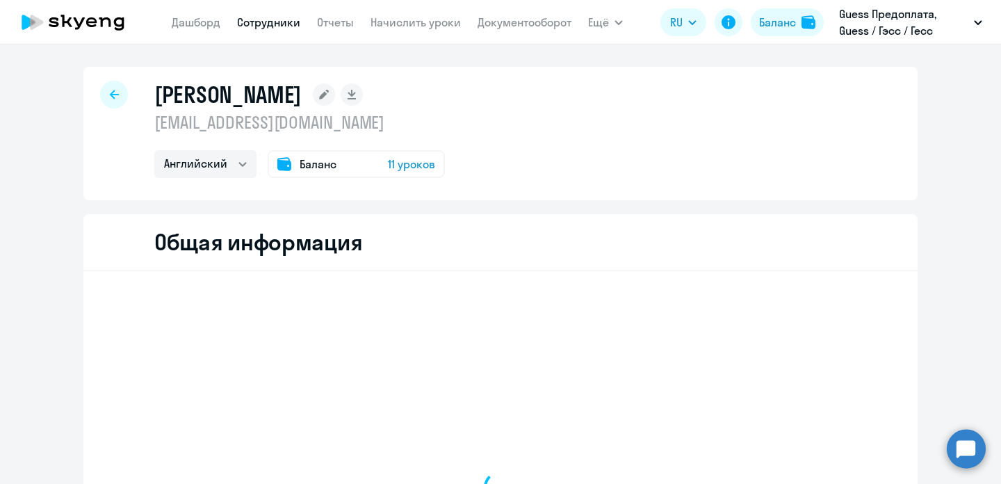
select select "english"
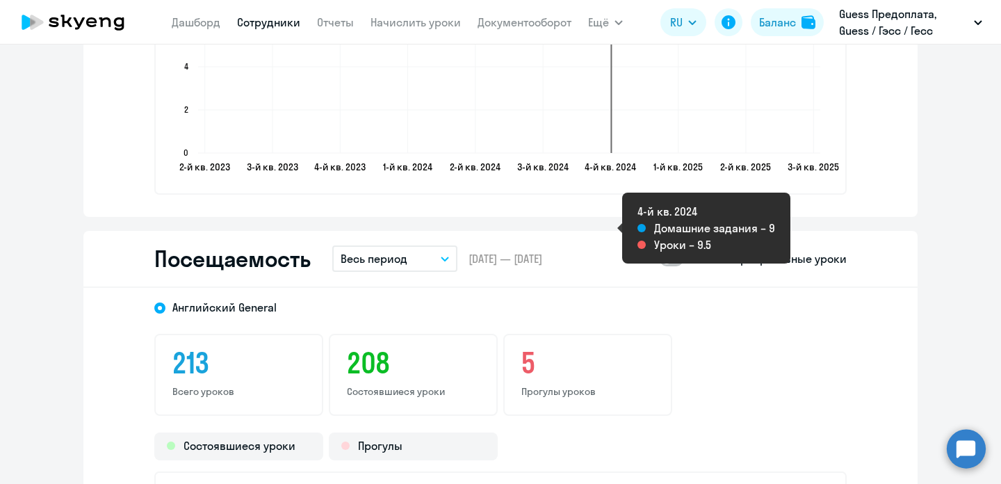
scroll to position [1702, 0]
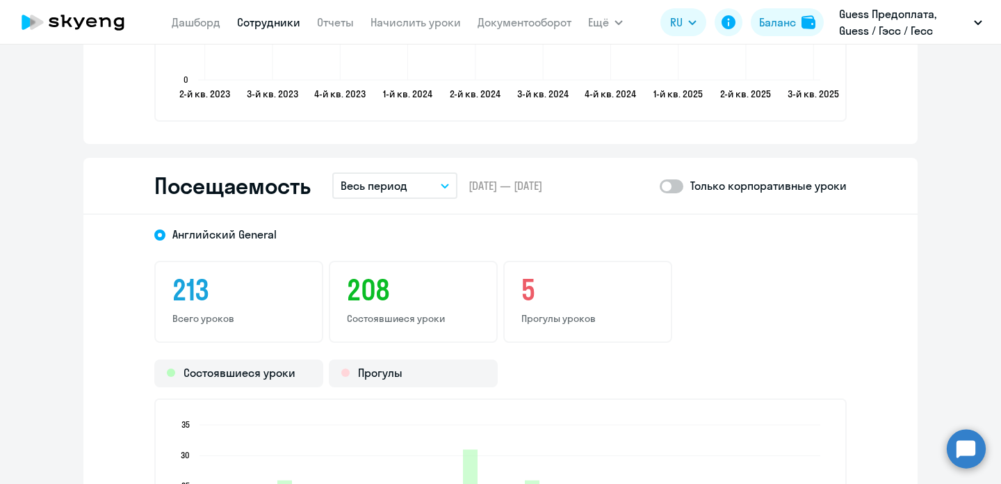
click at [449, 184] on icon "button" at bounding box center [445, 186] width 8 height 5
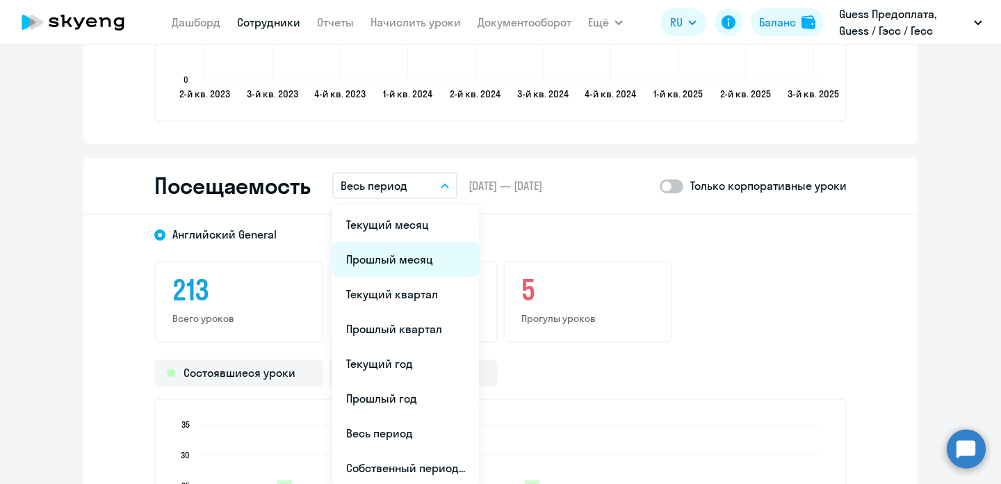
click at [411, 264] on li "Прошлый месяц" at bounding box center [405, 259] width 147 height 35
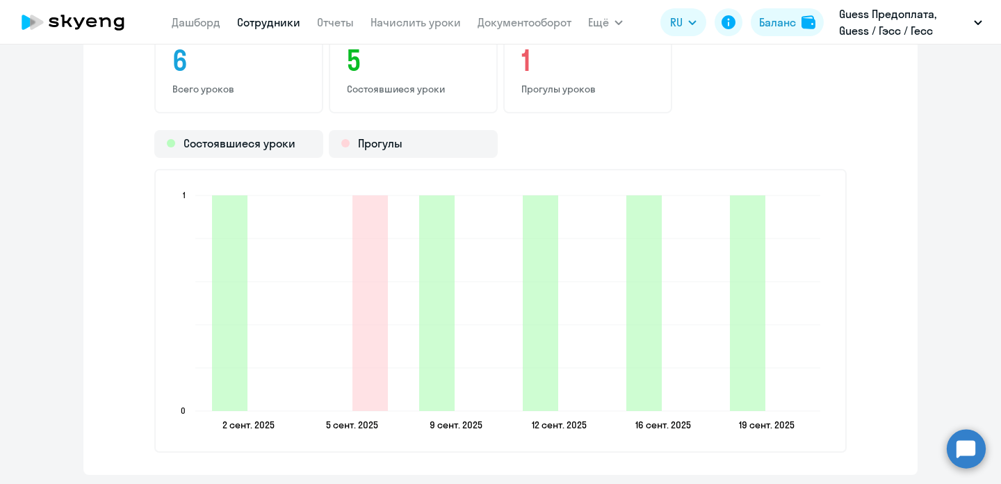
scroll to position [1990, 0]
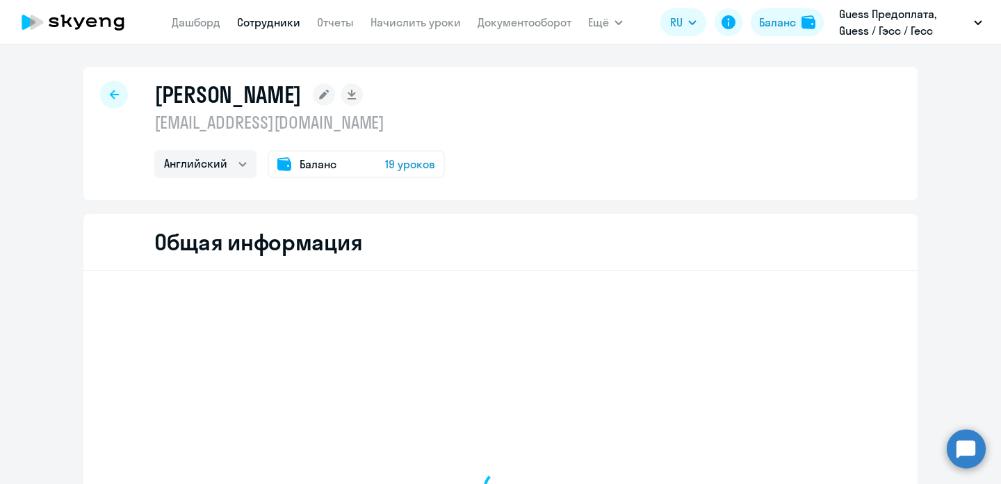
select select "english"
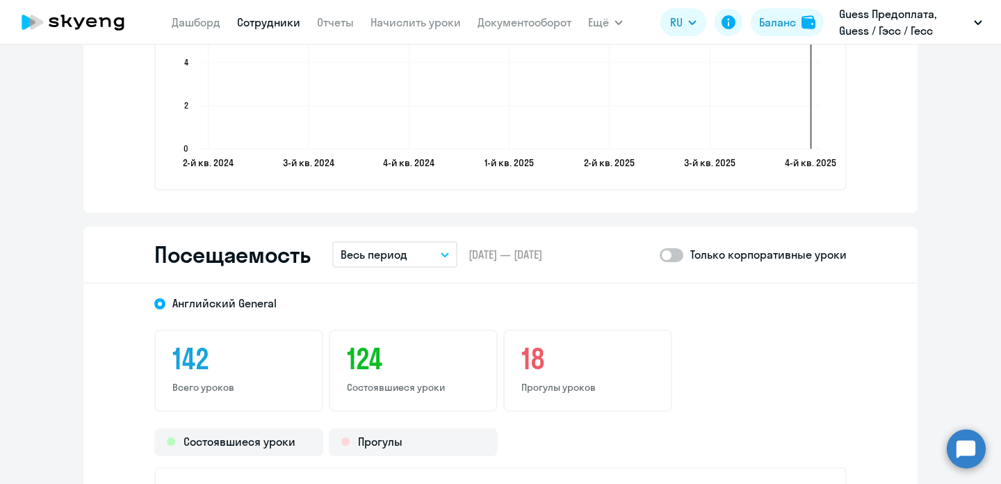
scroll to position [1510, 0]
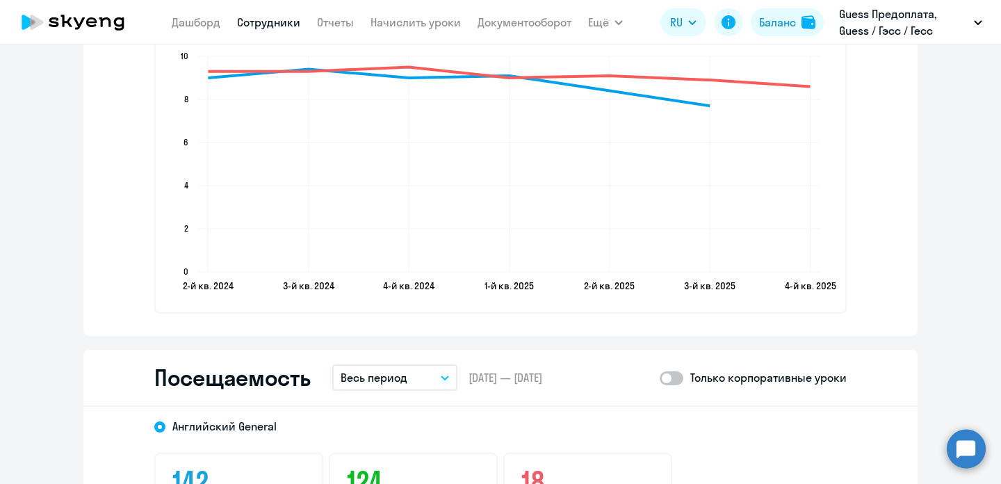
click at [437, 380] on button "Весь период" at bounding box center [394, 377] width 125 height 26
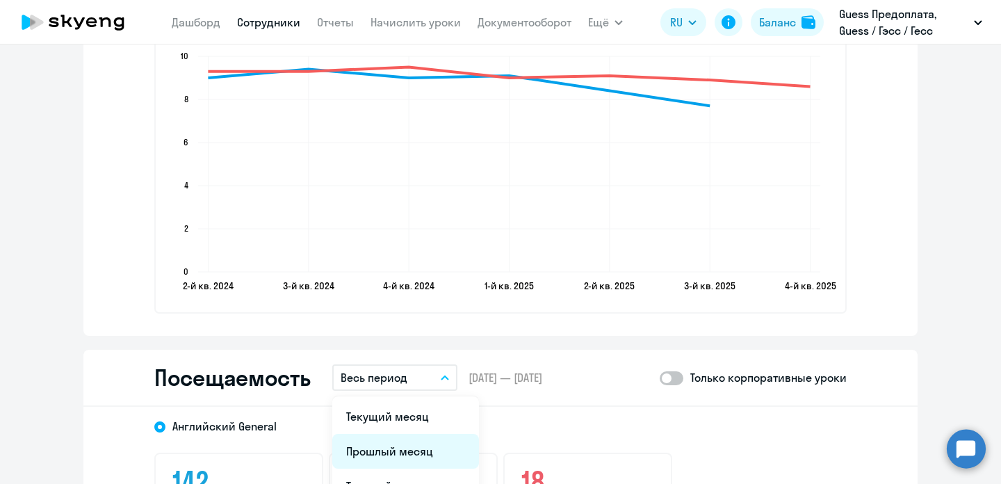
click at [413, 438] on li "Прошлый месяц" at bounding box center [405, 451] width 147 height 35
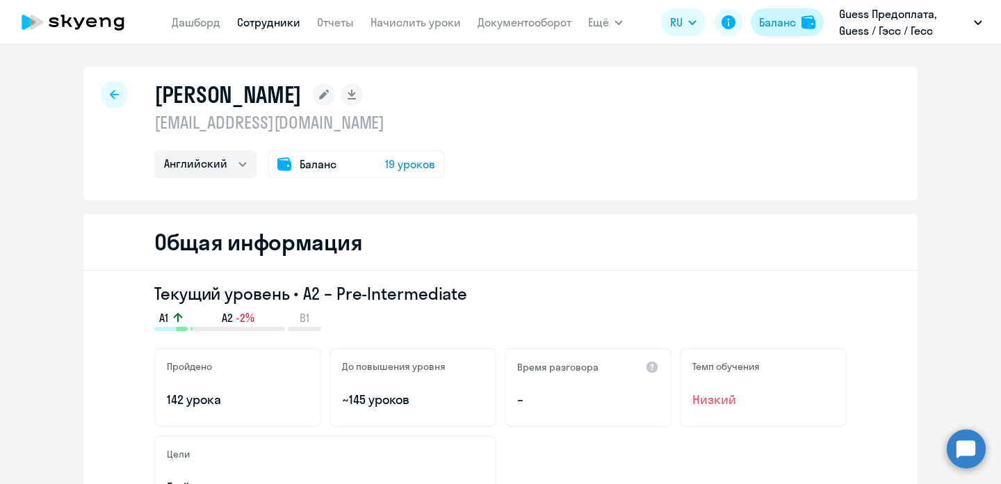
scroll to position [0, 0]
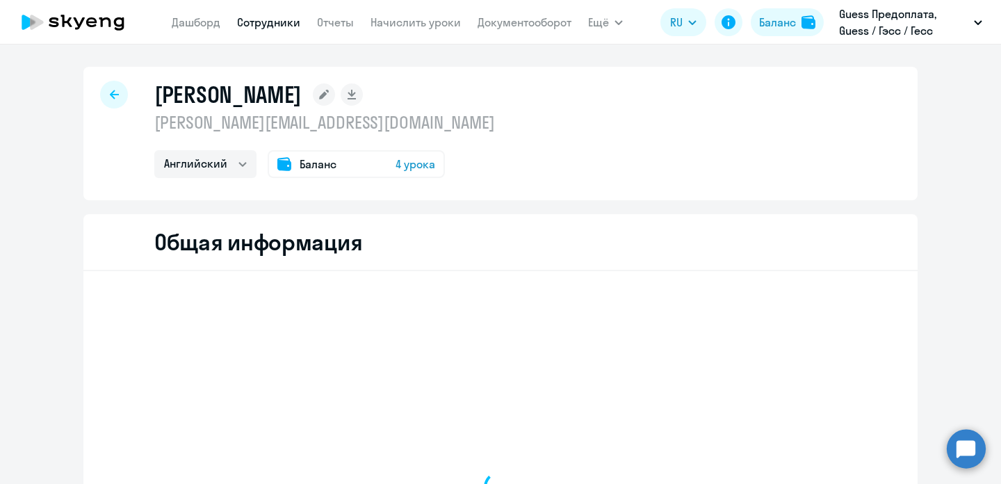
select select "english"
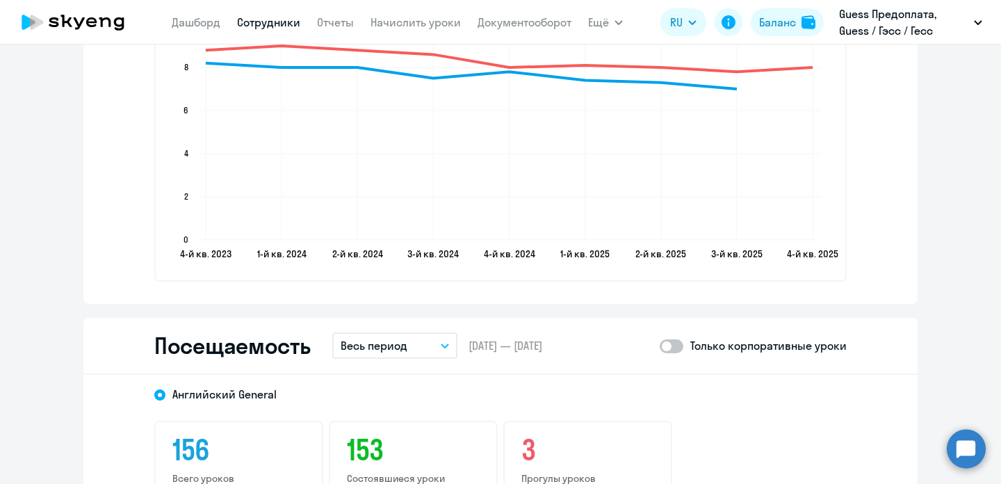
scroll to position [1787, 0]
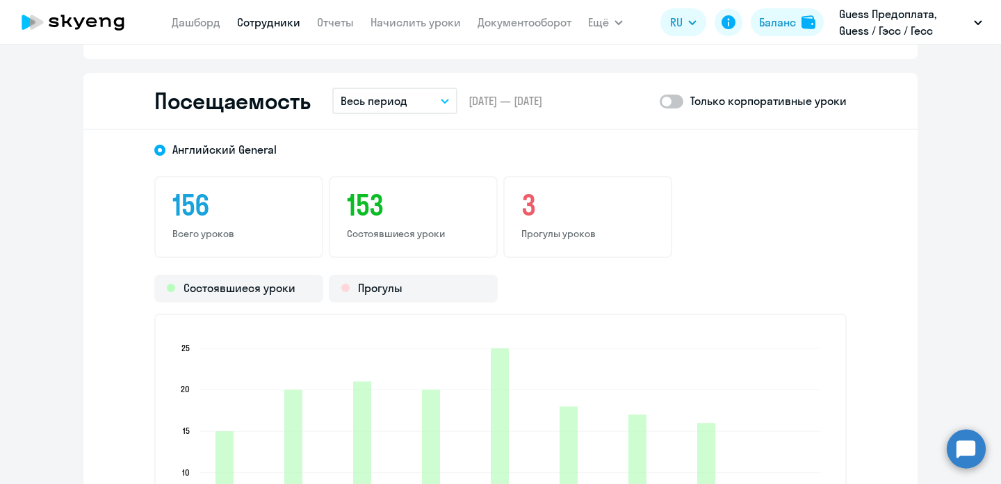
click at [444, 100] on icon "button" at bounding box center [445, 100] width 7 height 3
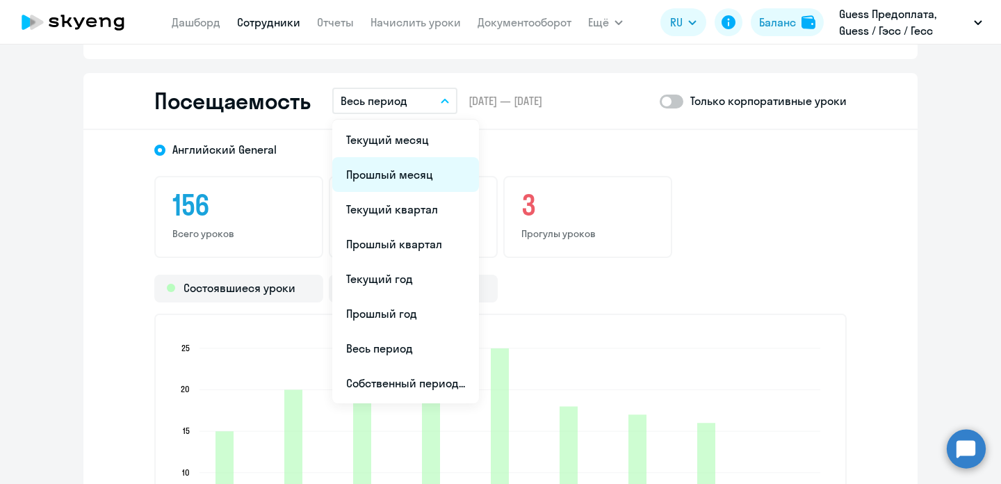
click at [410, 170] on li "Прошлый месяц" at bounding box center [405, 174] width 147 height 35
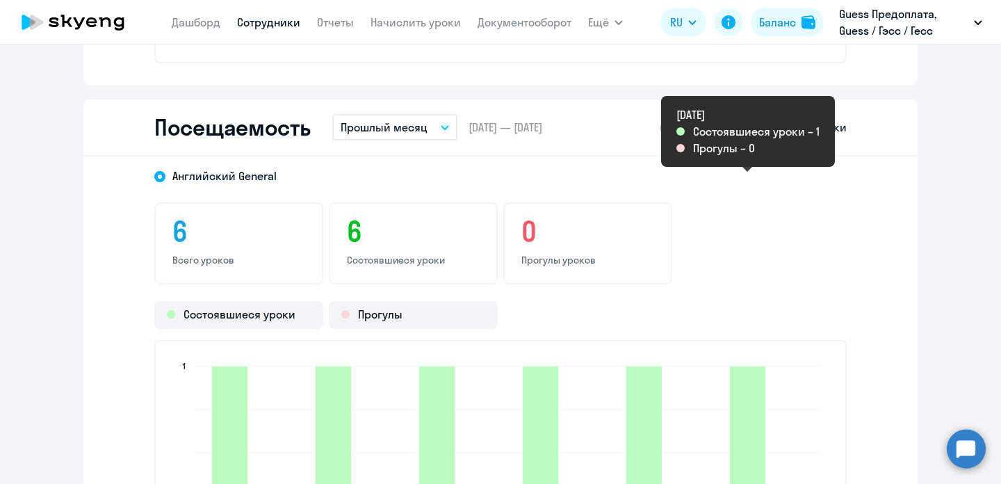
scroll to position [1746, 0]
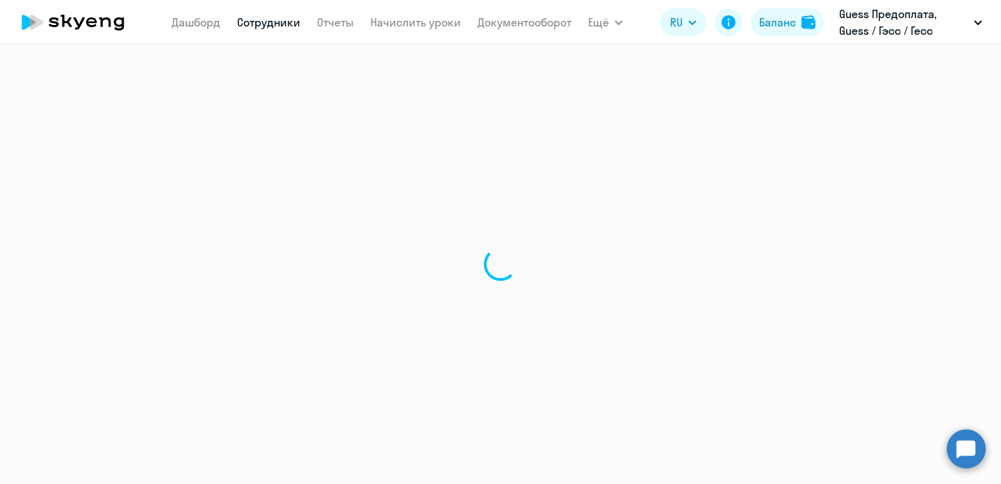
select select "english"
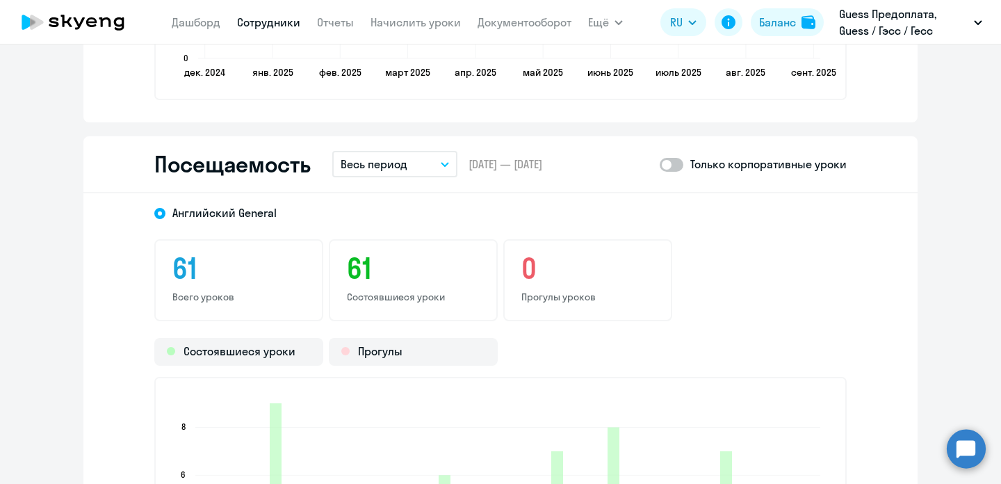
scroll to position [1766, 0]
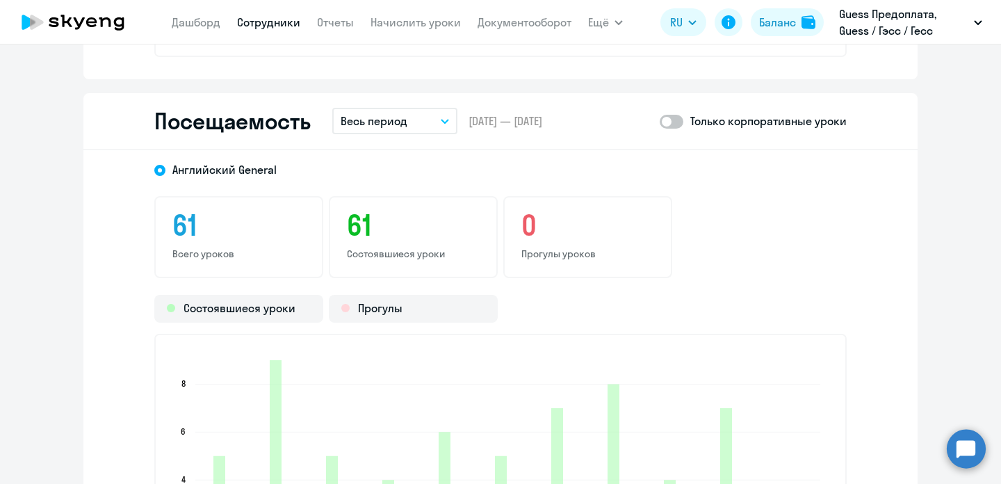
click at [458, 122] on div "Посещаемость Весь период – [DATE] — [DATE] Только корпоративные уроки" at bounding box center [500, 121] width 835 height 57
click at [449, 121] on icon "button" at bounding box center [445, 121] width 8 height 5
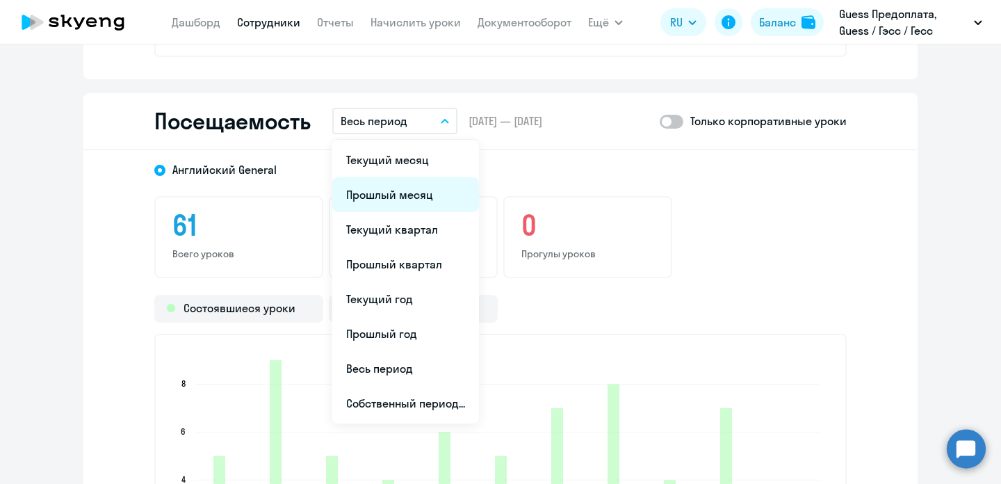
click at [397, 189] on li "Прошлый месяц" at bounding box center [405, 194] width 147 height 35
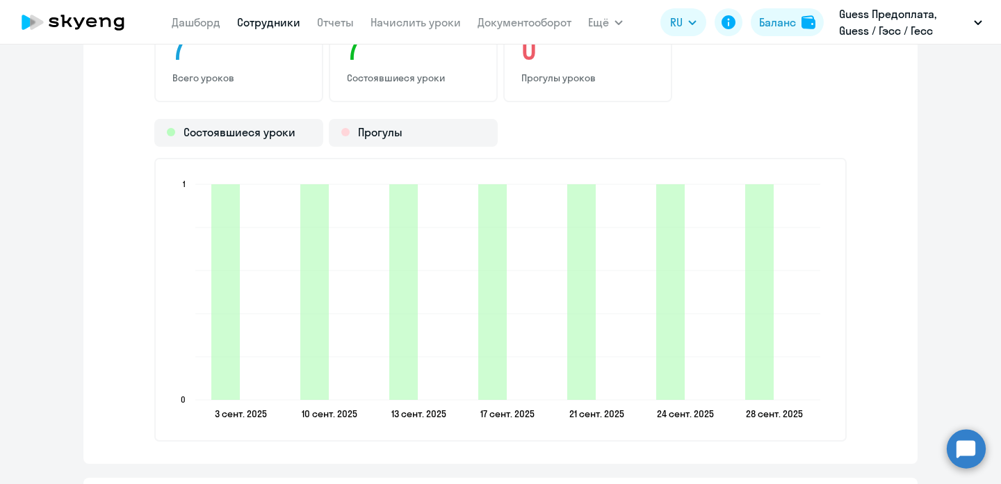
scroll to position [1966, 0]
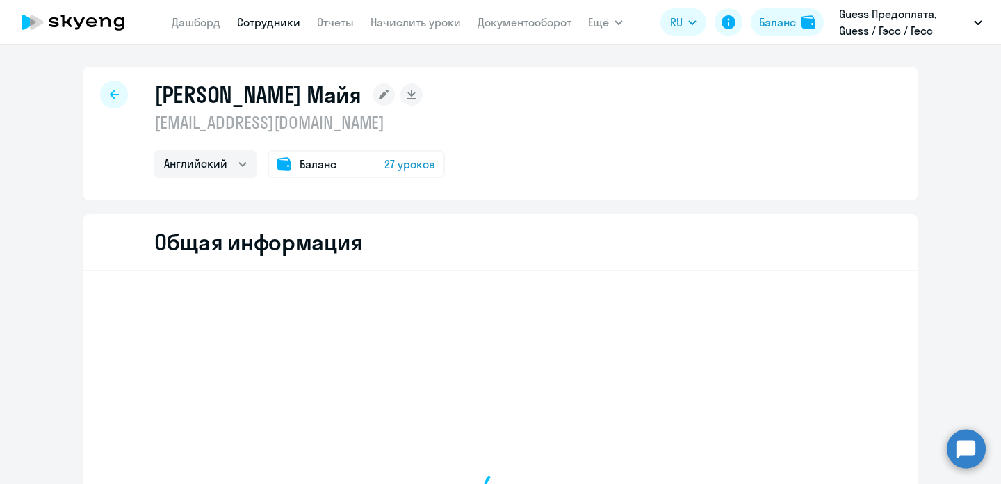
select select "english"
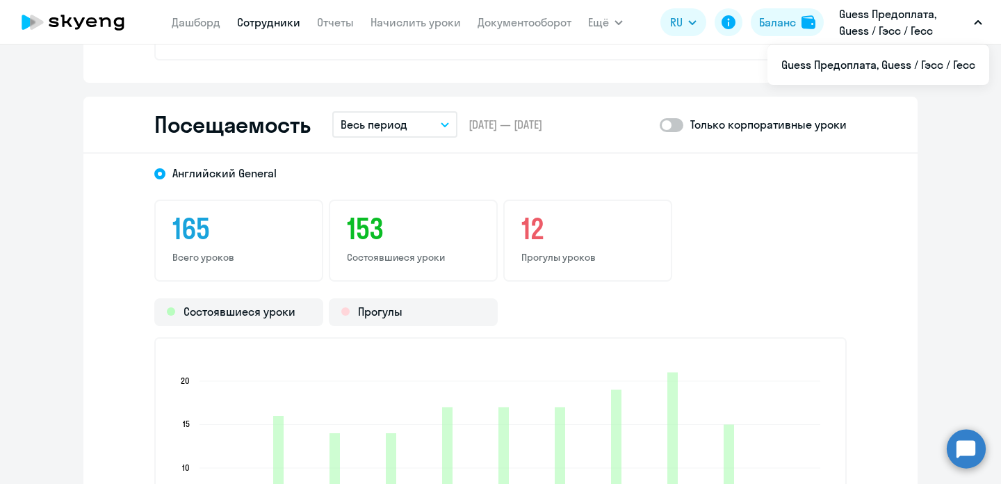
scroll to position [1718, 0]
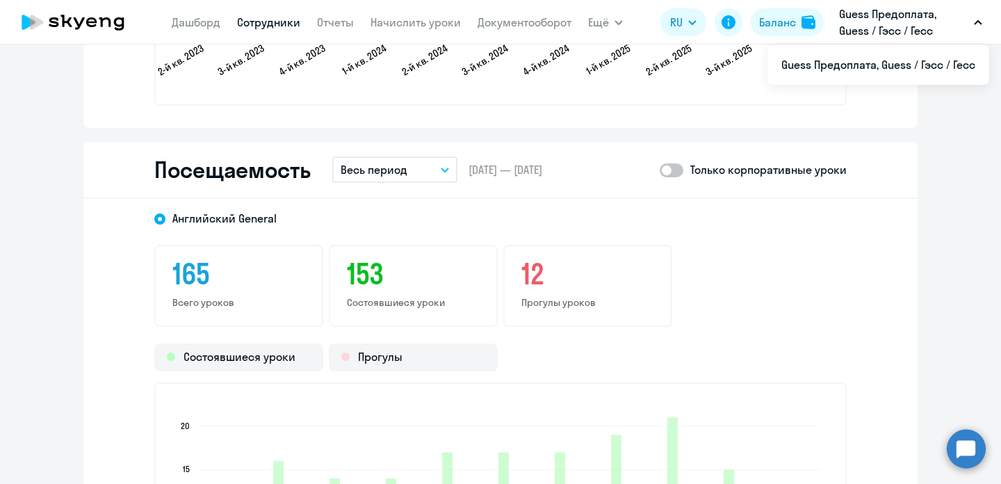
click at [450, 164] on button "Весь период" at bounding box center [394, 169] width 125 height 26
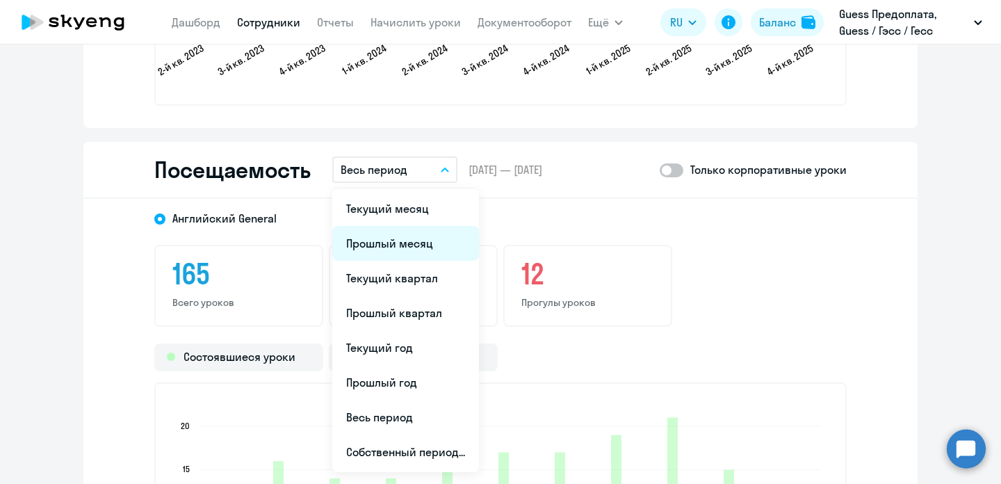
click at [437, 244] on li "Прошлый месяц" at bounding box center [405, 243] width 147 height 35
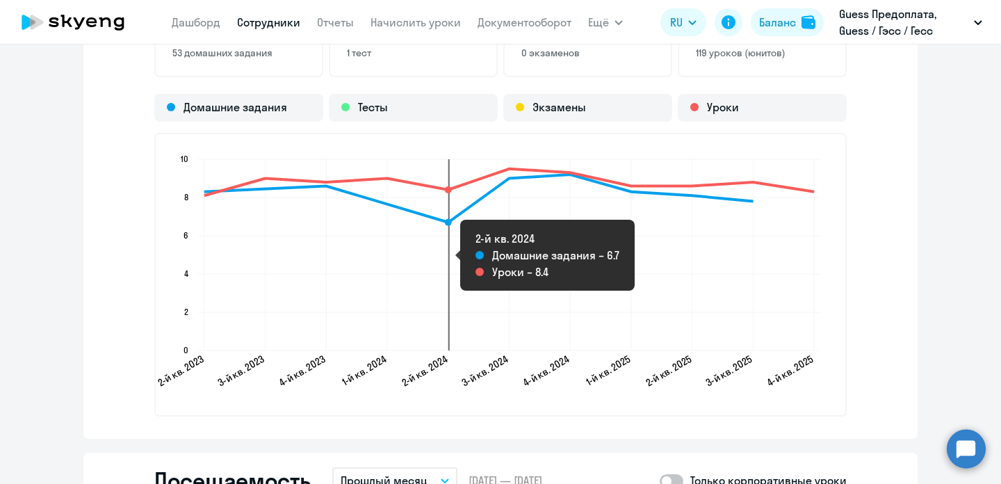
scroll to position [1768, 0]
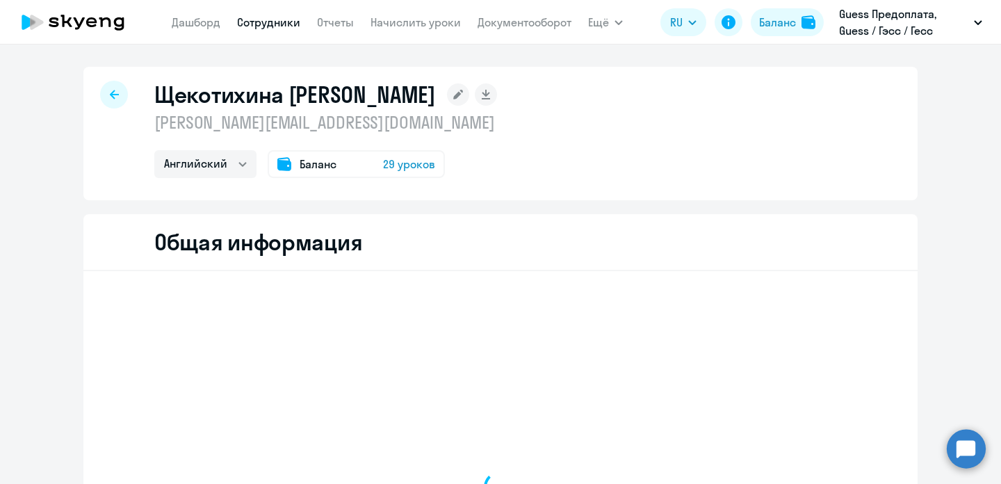
select select "english"
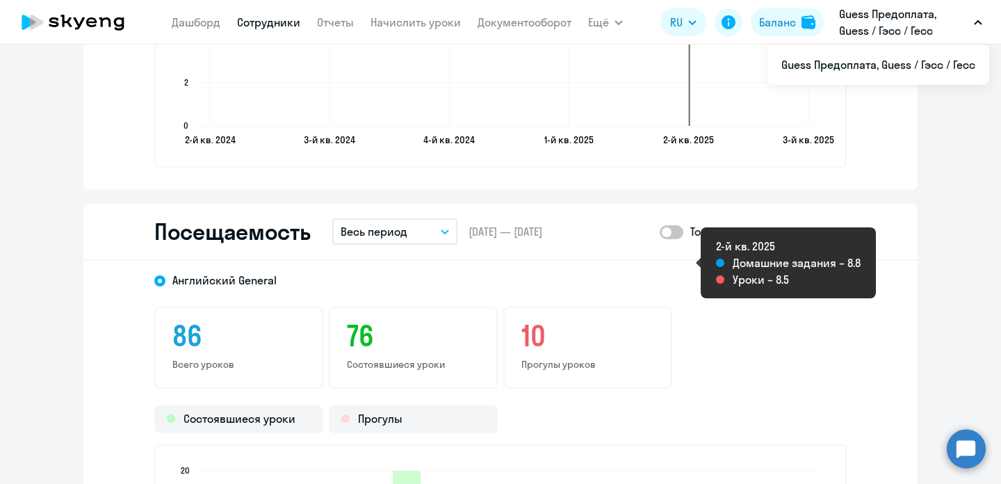
scroll to position [1787, 0]
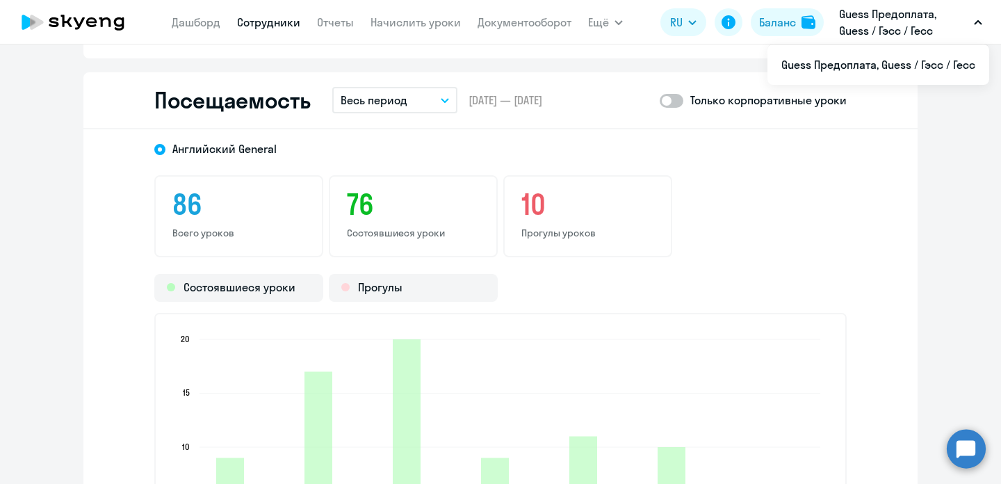
click at [441, 95] on button "Весь период" at bounding box center [394, 100] width 125 height 26
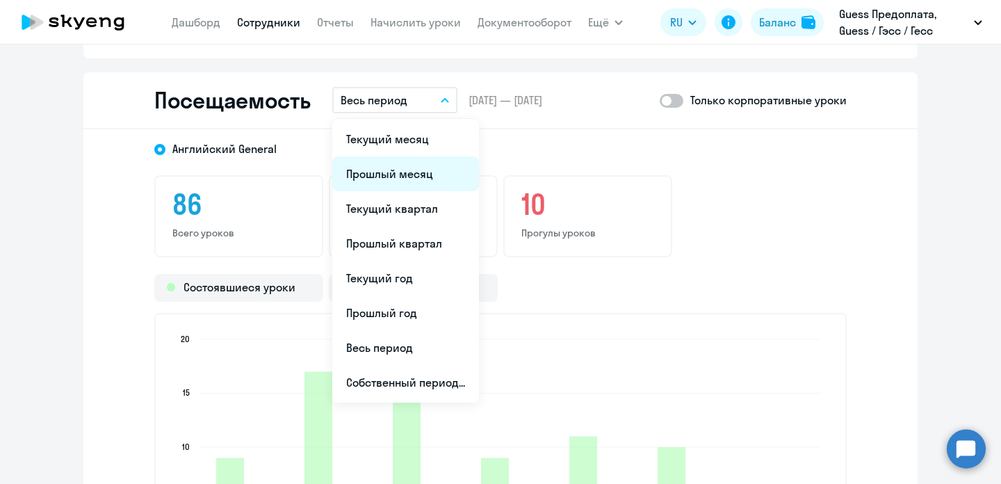
click at [419, 166] on li "Прошлый месяц" at bounding box center [405, 173] width 147 height 35
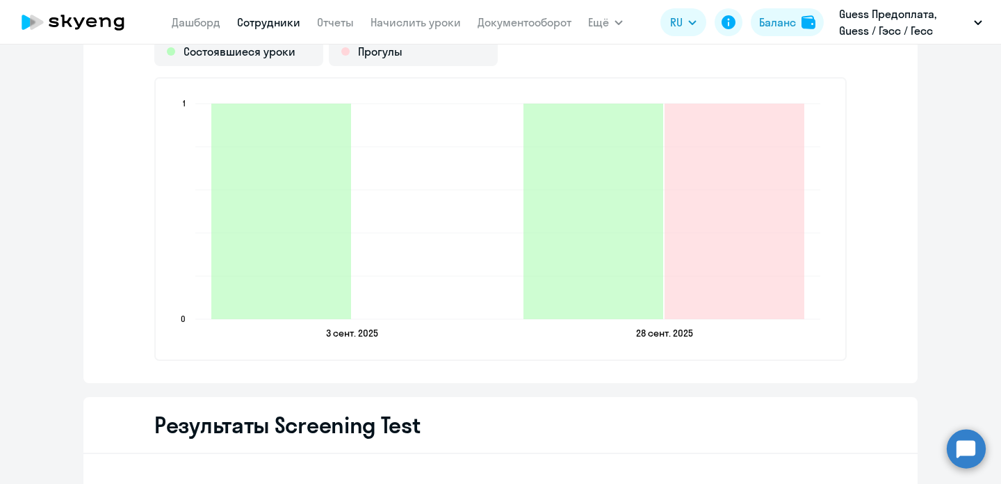
scroll to position [2026, 0]
